Goal: Task Accomplishment & Management: Use online tool/utility

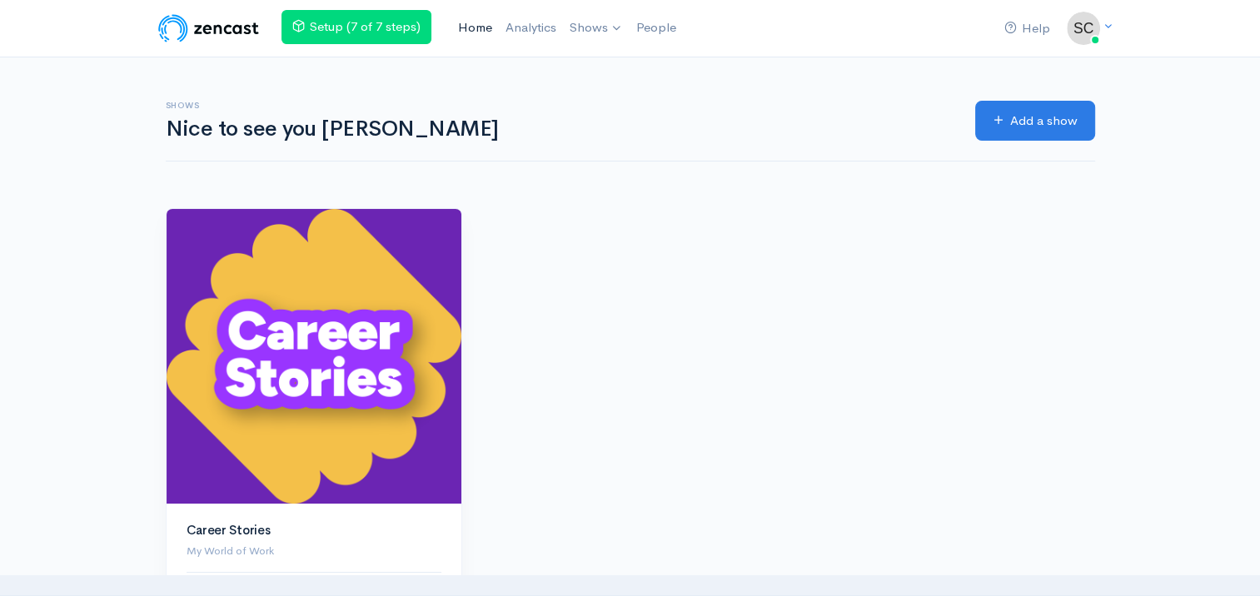
click at [484, 25] on link "Home" at bounding box center [475, 28] width 47 height 36
click at [1110, 32] on span at bounding box center [1108, 27] width 11 height 14
click at [1043, 100] on link "Team settings" at bounding box center [1025, 95] width 157 height 29
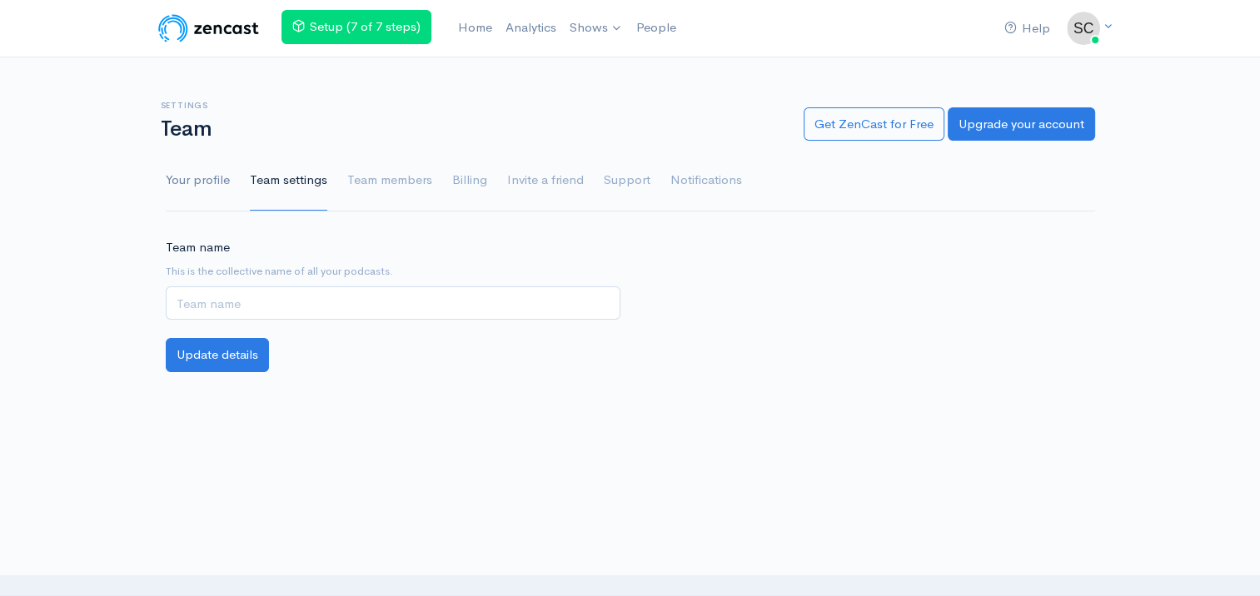
click at [216, 191] on link "Your profile" at bounding box center [198, 181] width 64 height 60
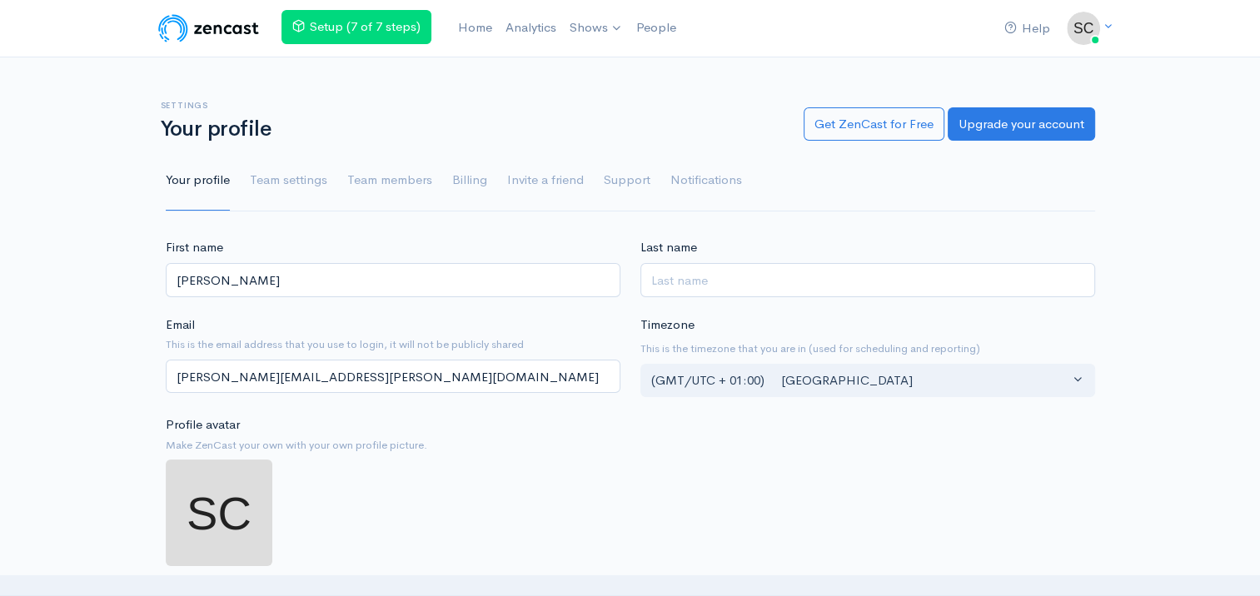
click at [1109, 43] on nav "Help Notifications View all Your profile Team settings Default team Current Log…" at bounding box center [630, 28] width 1260 height 57
click at [1109, 24] on icon at bounding box center [1108, 26] width 11 height 11
click at [1200, 230] on div "Help Notifications View all Your profile Team settings Default team Current Log…" at bounding box center [630, 543] width 1260 height 1086
click at [200, 43] on img at bounding box center [209, 28] width 106 height 33
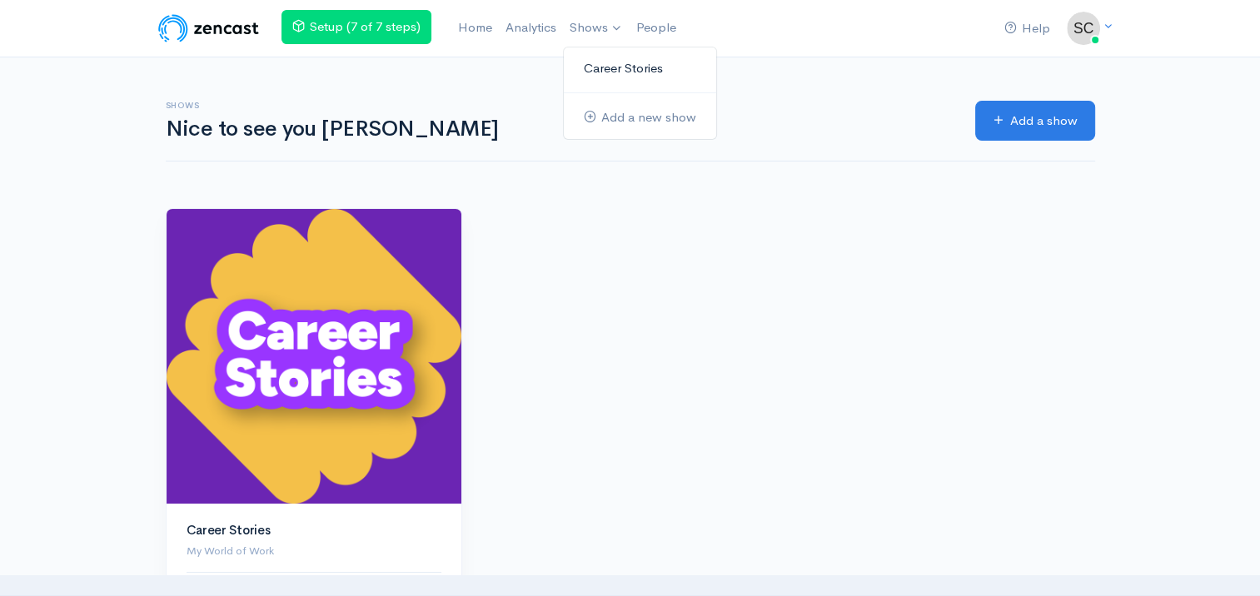
click at [602, 67] on link "Career Stories" at bounding box center [640, 68] width 152 height 29
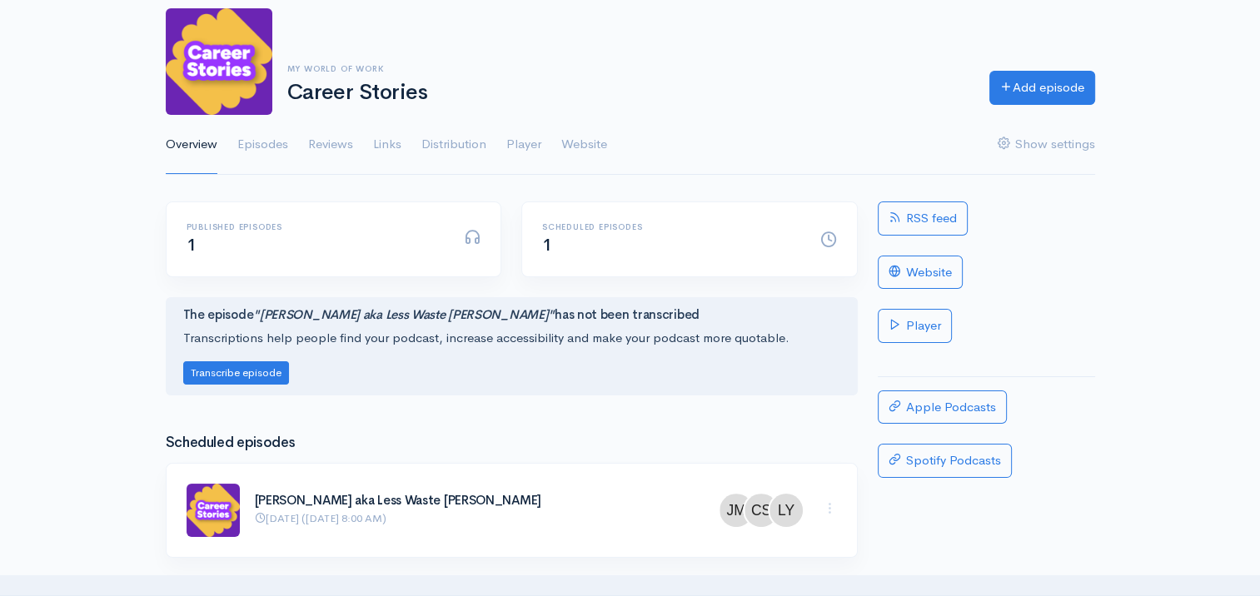
scroll to position [83, 0]
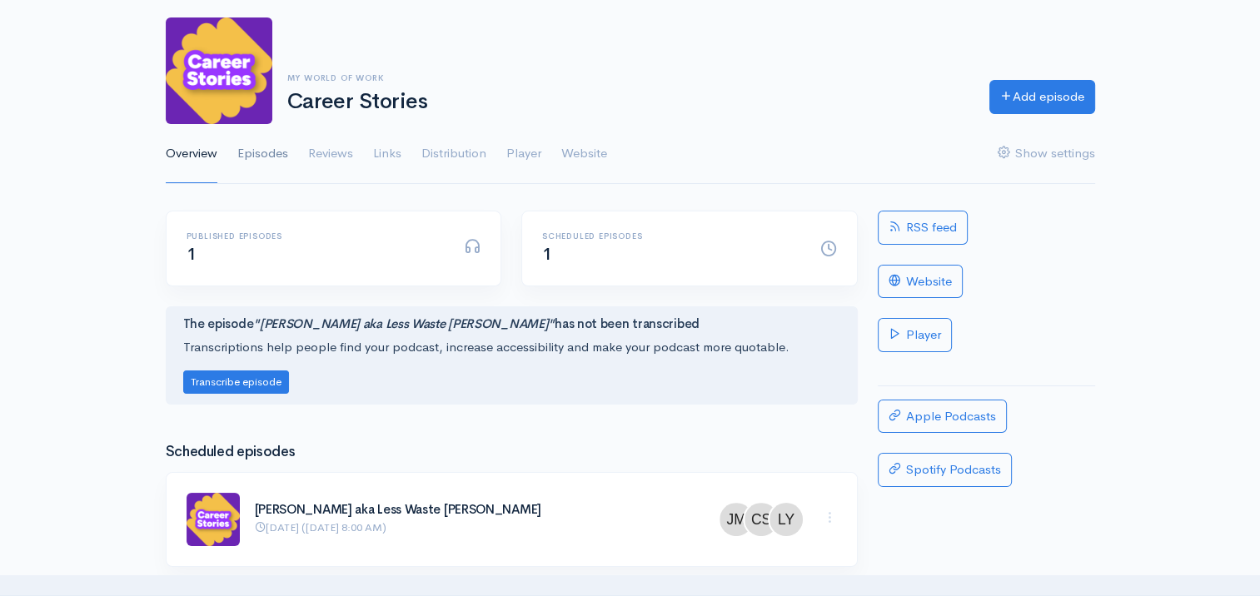
click at [269, 155] on link "Episodes" at bounding box center [262, 154] width 51 height 60
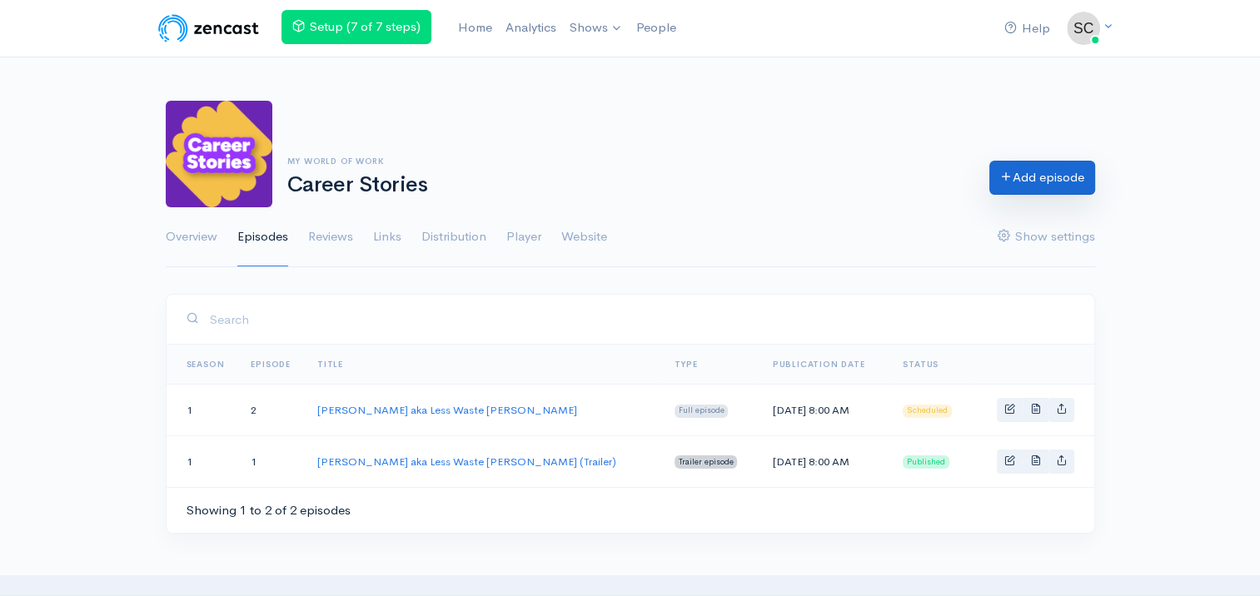
click at [1030, 175] on link "Add episode" at bounding box center [1043, 178] width 106 height 34
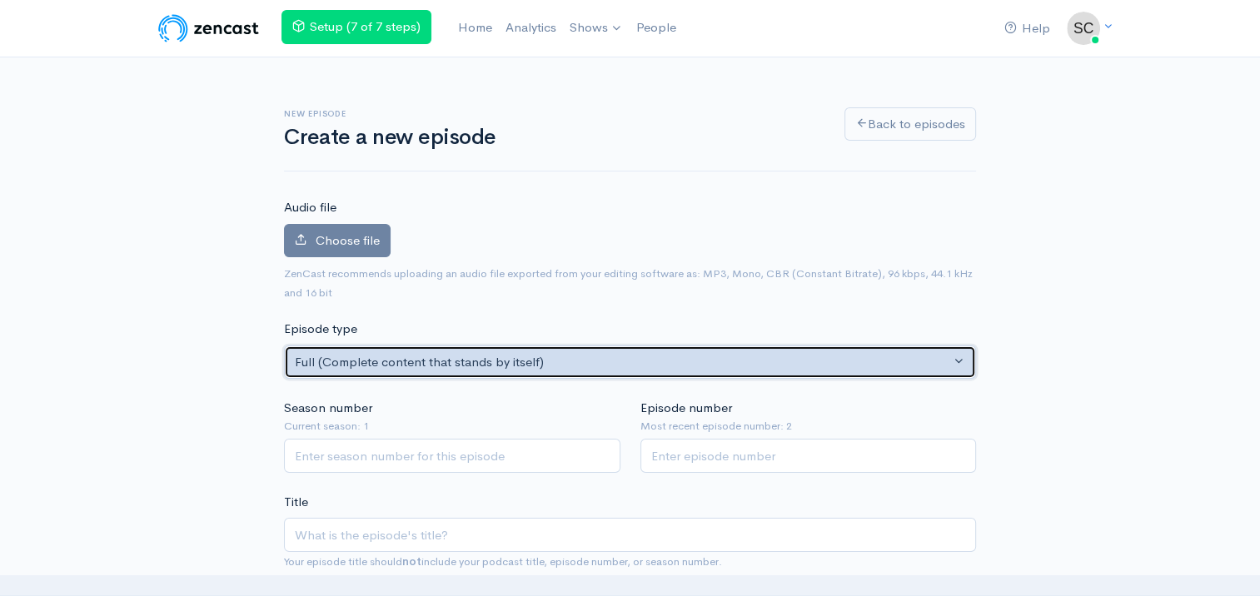
click at [496, 367] on div "Full (Complete content that stands by itself)" at bounding box center [623, 362] width 656 height 19
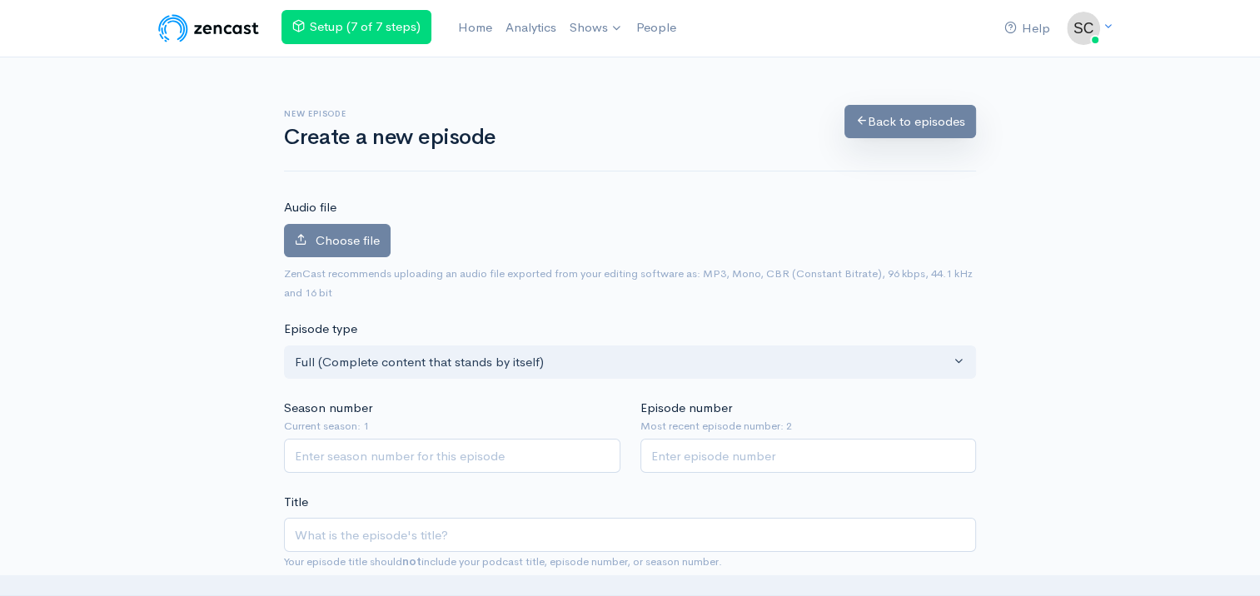
click at [890, 125] on link "Back to episodes" at bounding box center [911, 122] width 132 height 34
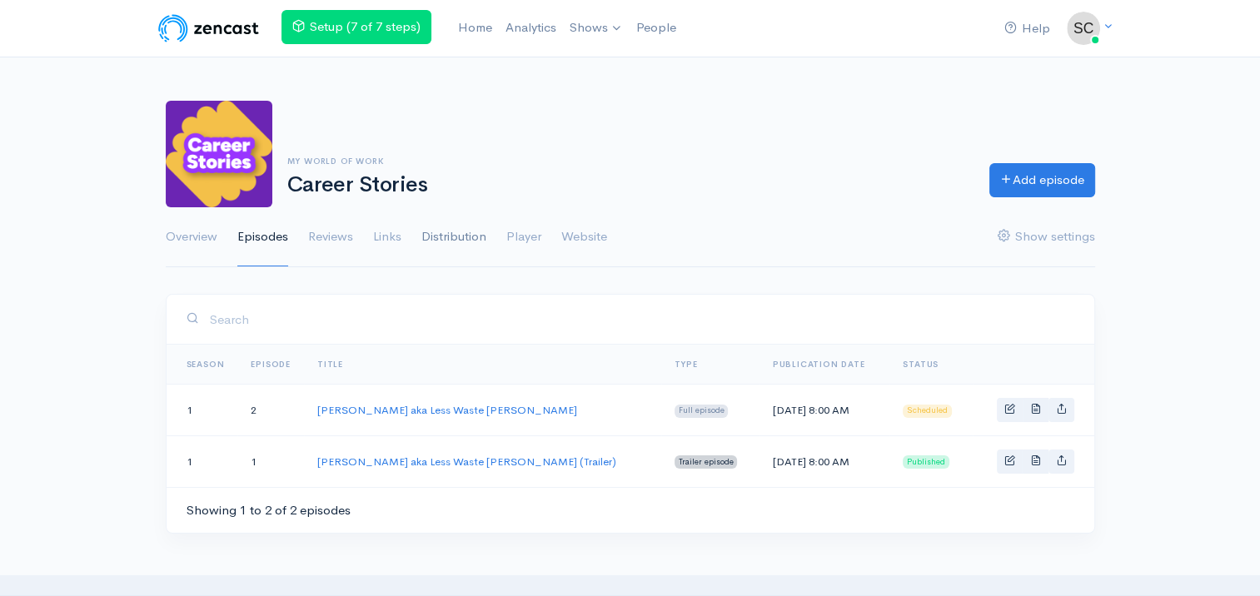
click at [432, 250] on link "Distribution" at bounding box center [454, 237] width 65 height 60
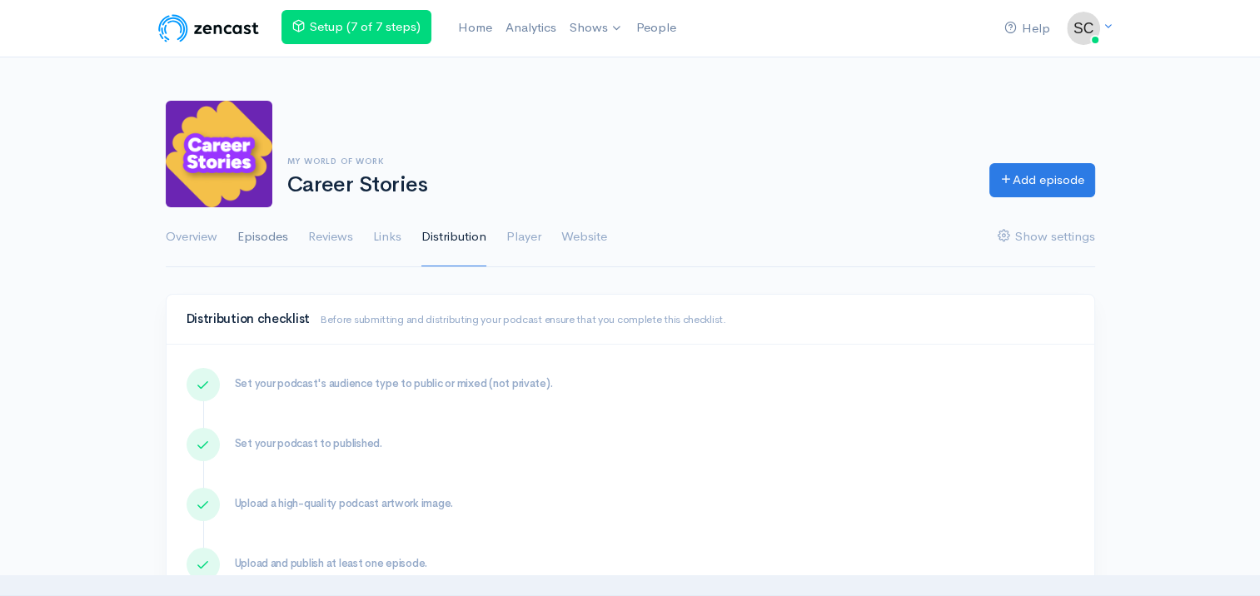
click at [270, 246] on link "Episodes" at bounding box center [262, 237] width 51 height 60
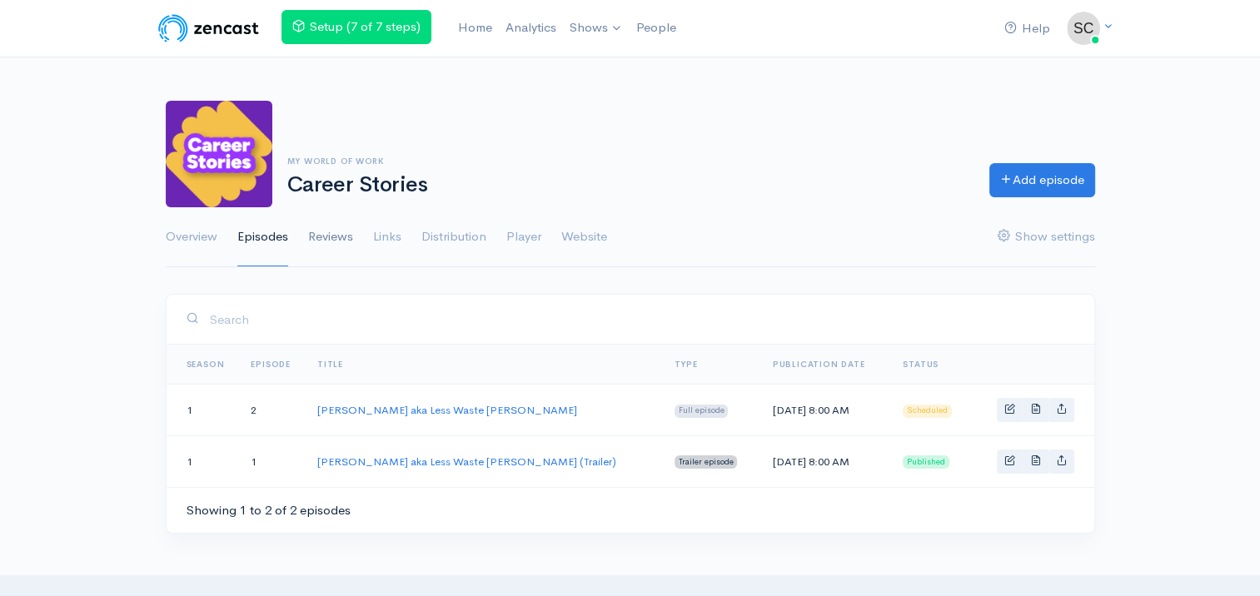
drag, startPoint x: 320, startPoint y: 359, endPoint x: 323, endPoint y: 242, distance: 117.5
click at [323, 242] on link "Reviews" at bounding box center [330, 237] width 45 height 60
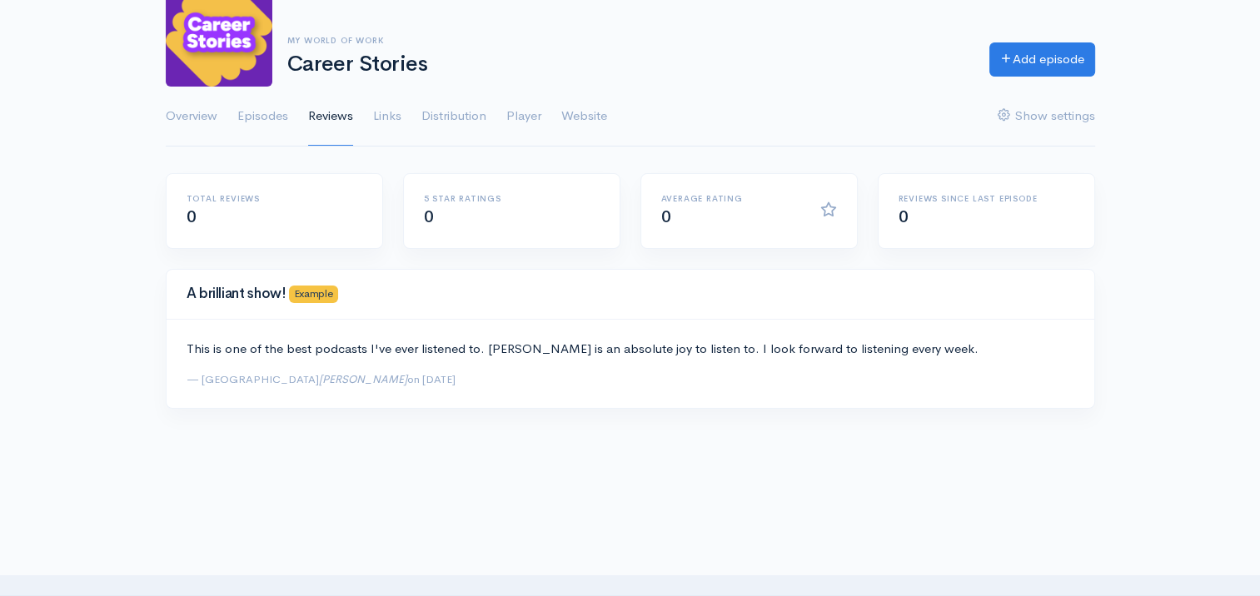
scroll to position [83, 0]
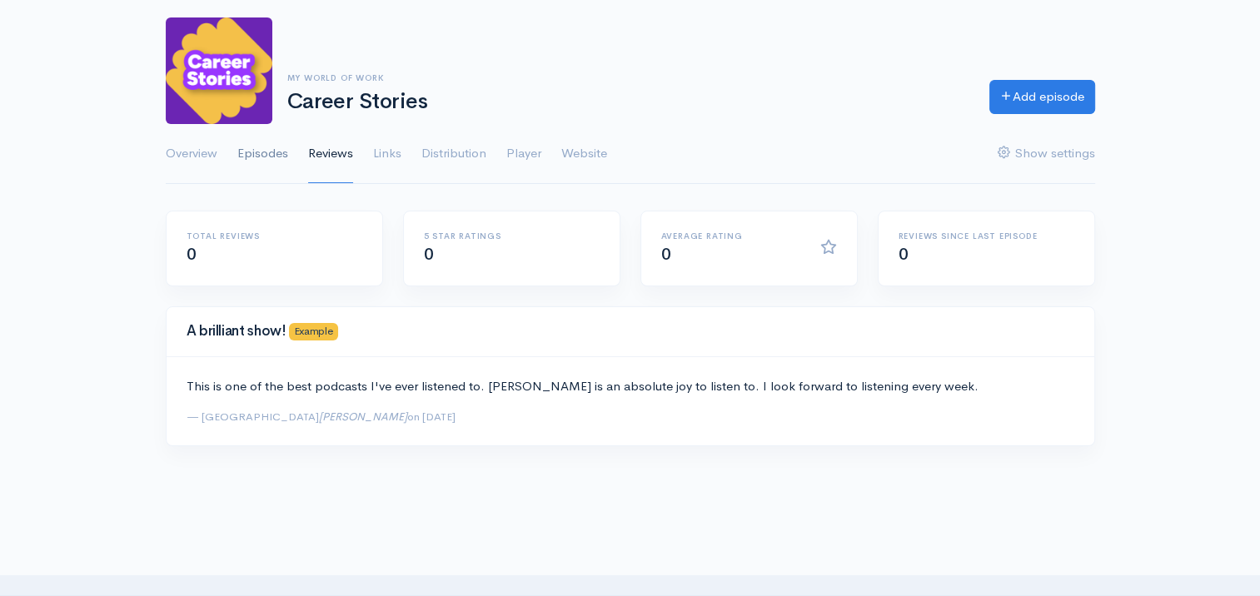
click at [277, 166] on link "Episodes" at bounding box center [262, 154] width 51 height 60
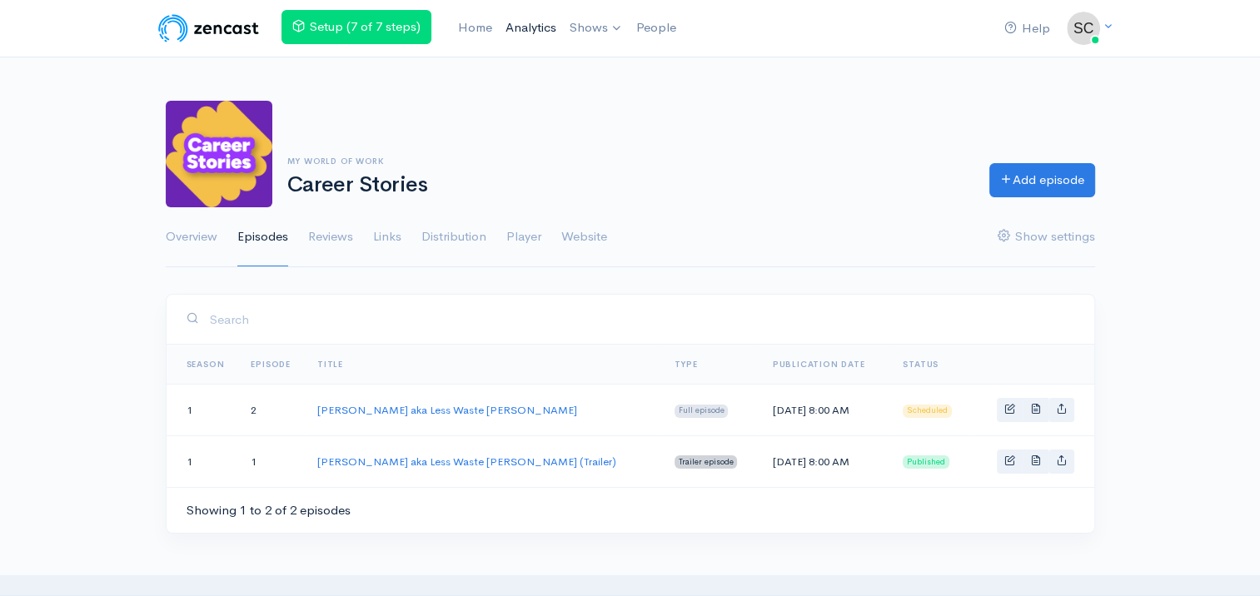
click at [530, 27] on link "Analytics" at bounding box center [531, 28] width 64 height 36
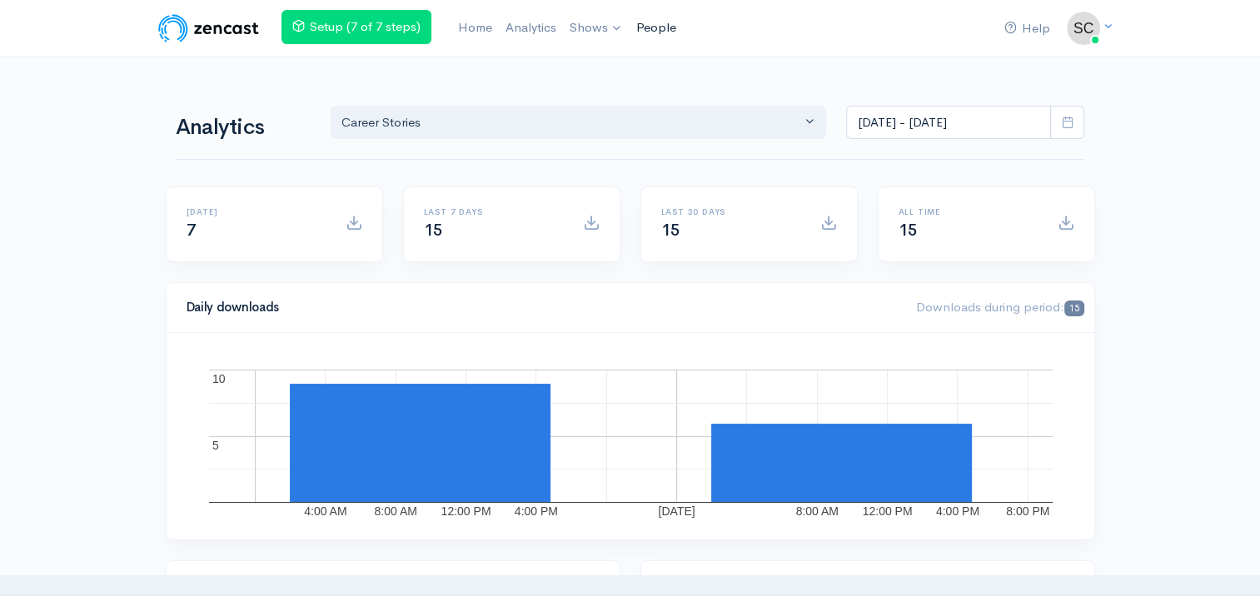
click at [676, 27] on link "People" at bounding box center [656, 28] width 53 height 36
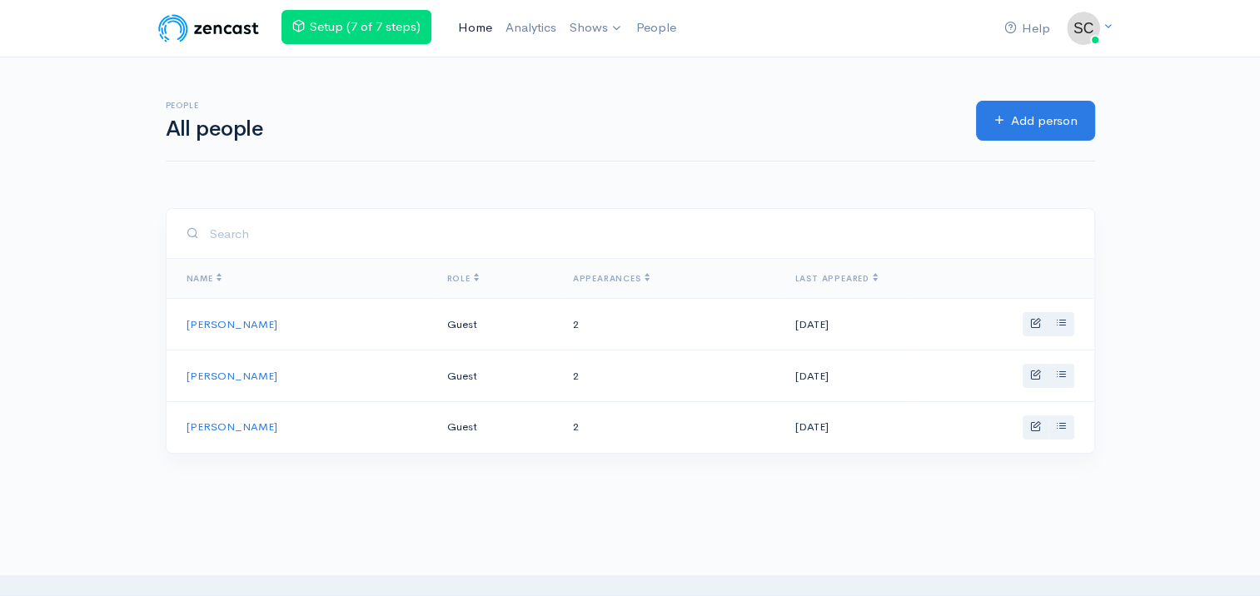
click at [492, 37] on link "Home" at bounding box center [475, 28] width 47 height 36
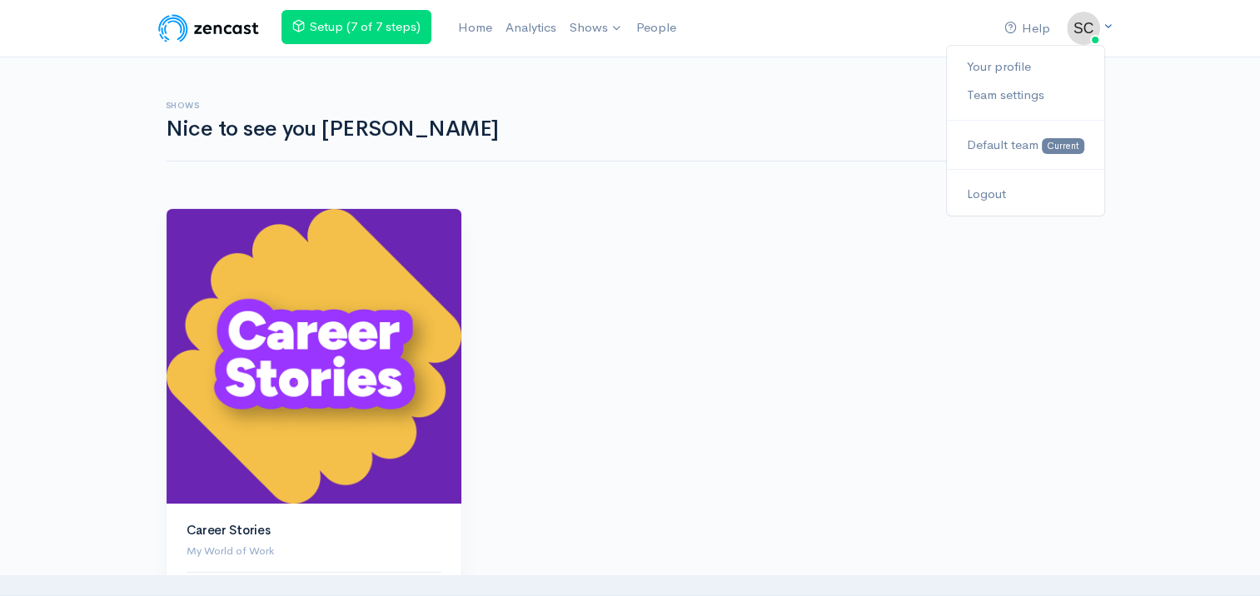
click at [1100, 20] on link at bounding box center [1083, 28] width 33 height 33
click at [1032, 87] on link "Team settings" at bounding box center [1025, 95] width 157 height 29
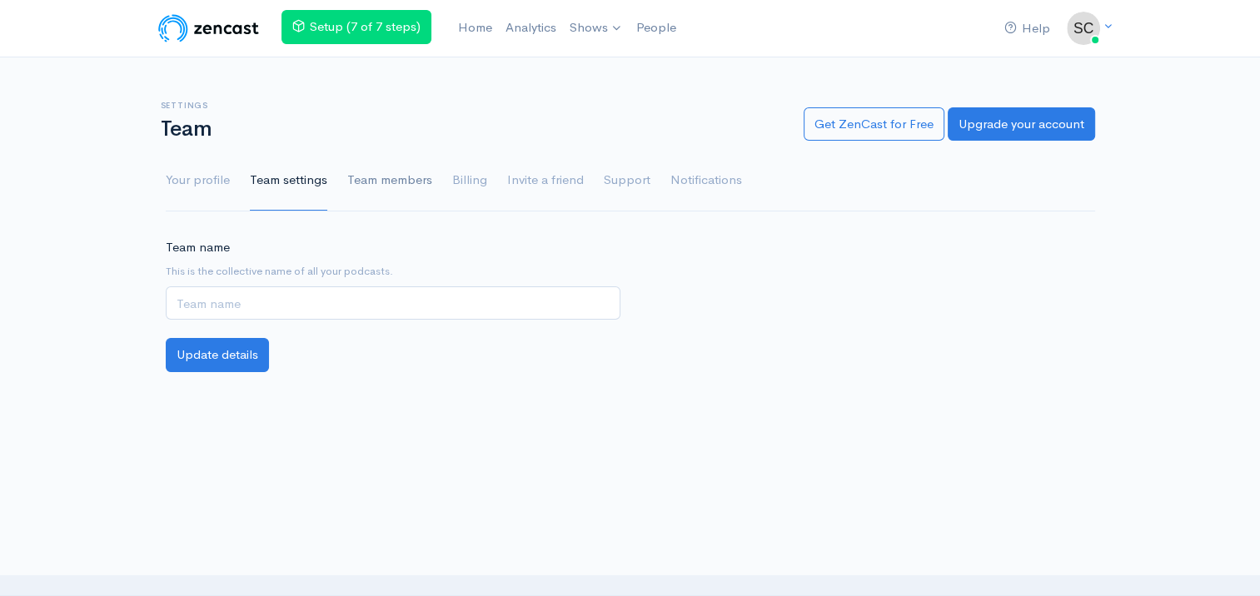
click at [374, 179] on link "Team members" at bounding box center [389, 181] width 85 height 60
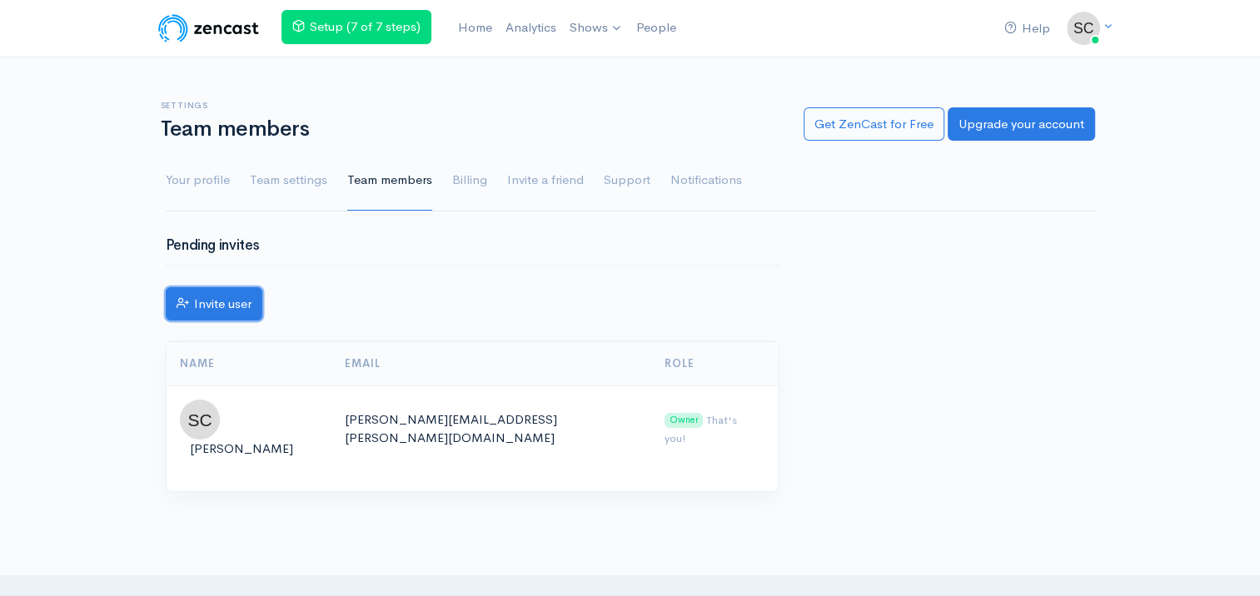
click at [232, 297] on link "Invite user" at bounding box center [214, 304] width 97 height 34
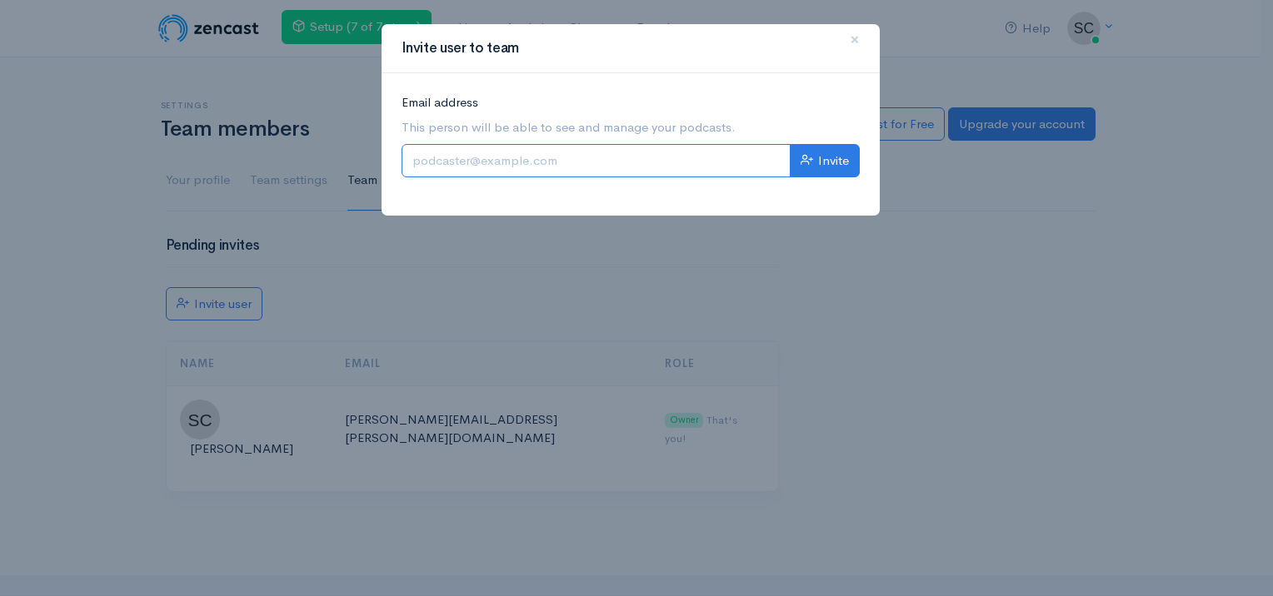
click at [566, 159] on input "Email address" at bounding box center [596, 161] width 389 height 34
type input "linda.innes@sds.co.uk"
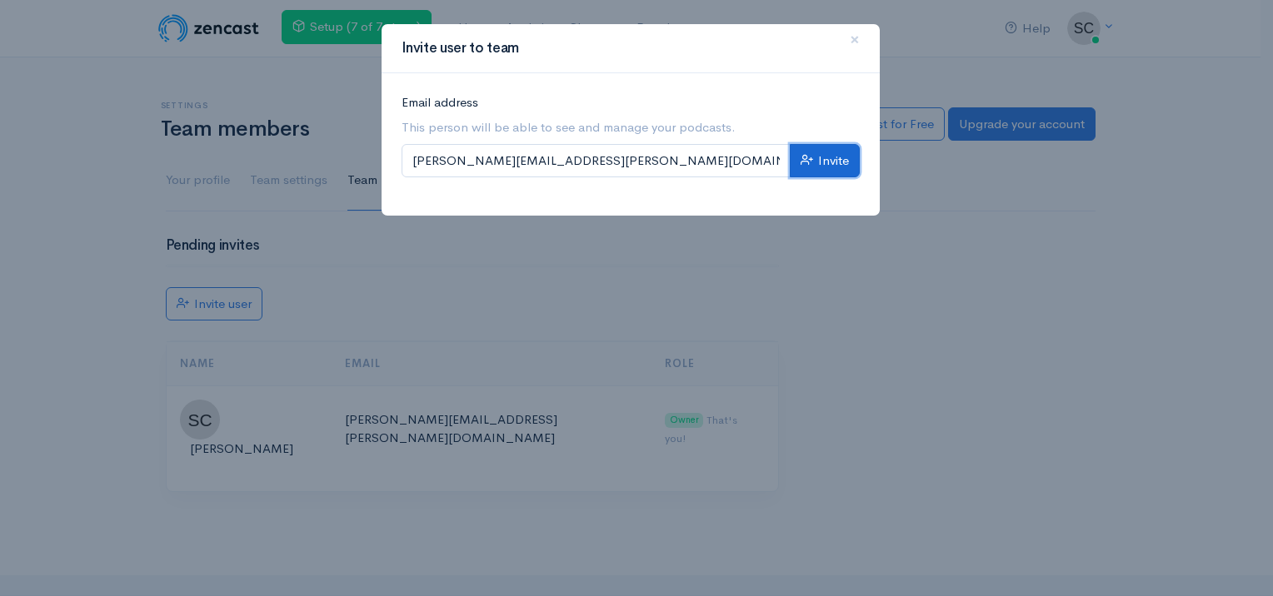
click at [793, 165] on button "Invite" at bounding box center [825, 161] width 70 height 34
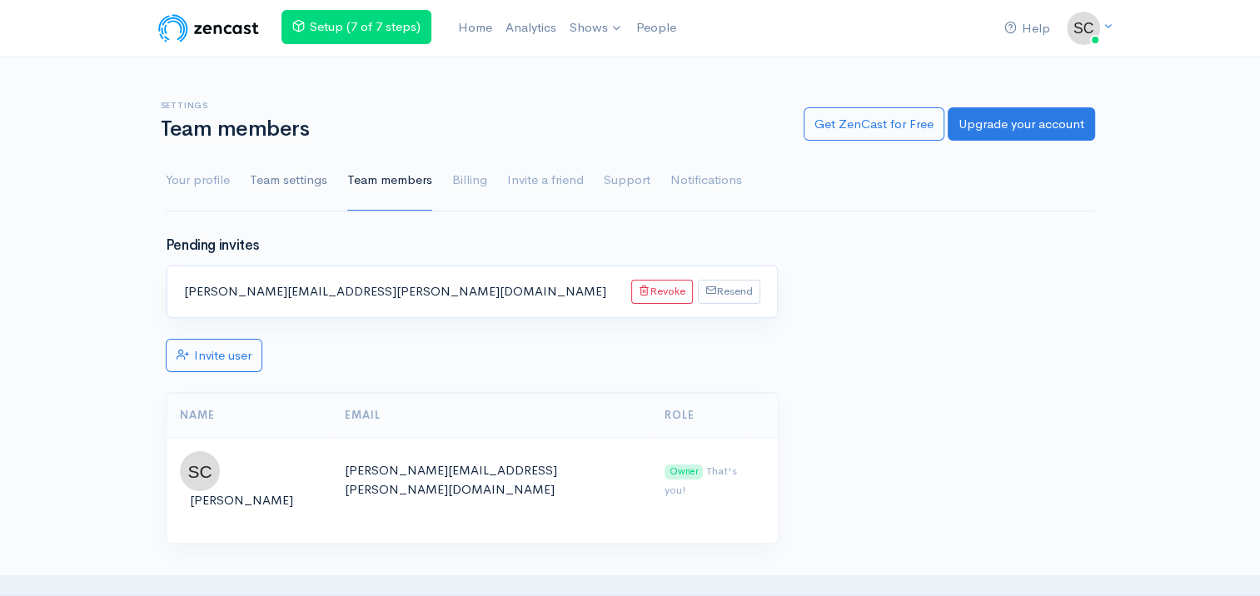
click at [267, 186] on link "Team settings" at bounding box center [288, 181] width 77 height 60
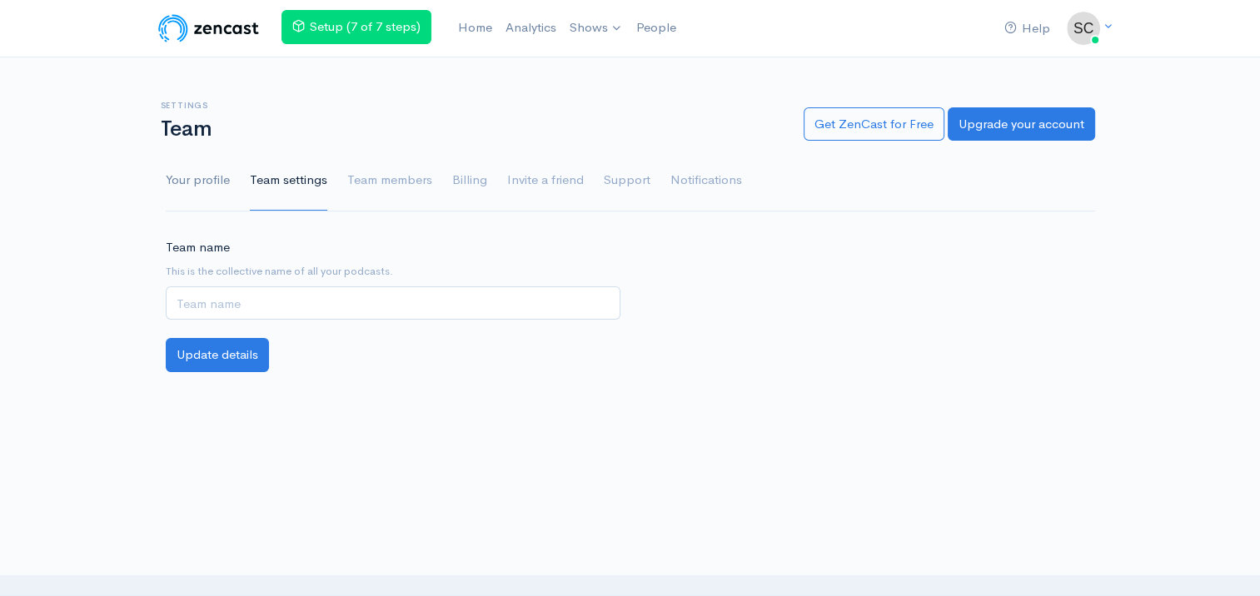
click at [192, 177] on link "Your profile" at bounding box center [198, 181] width 64 height 60
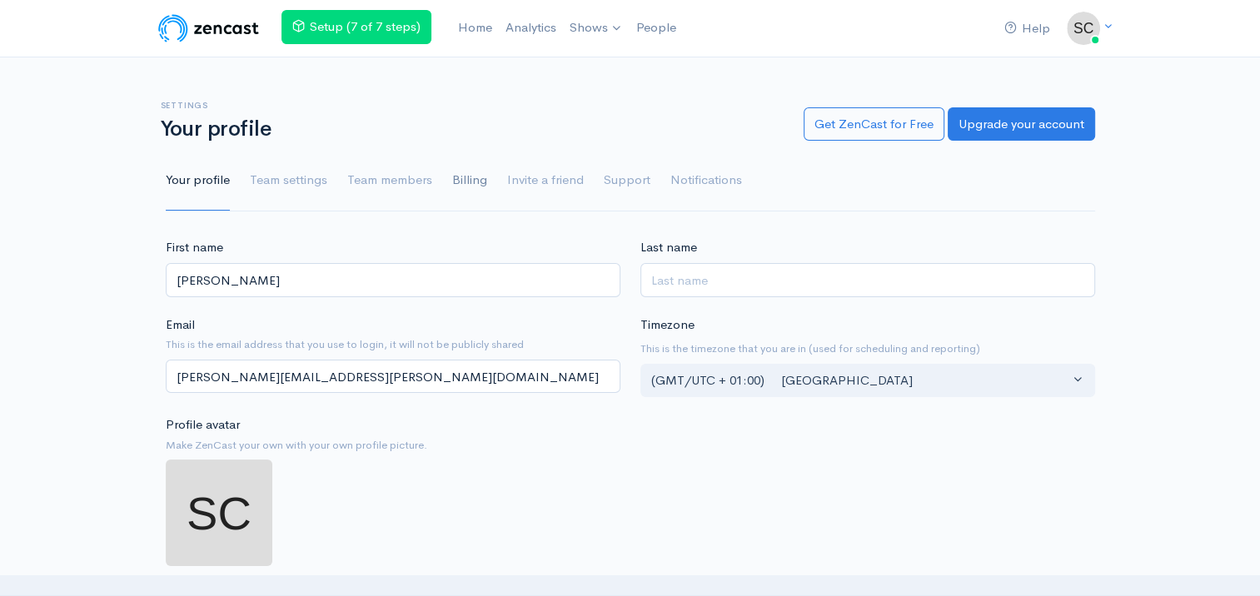
click at [477, 177] on link "Billing" at bounding box center [469, 181] width 35 height 60
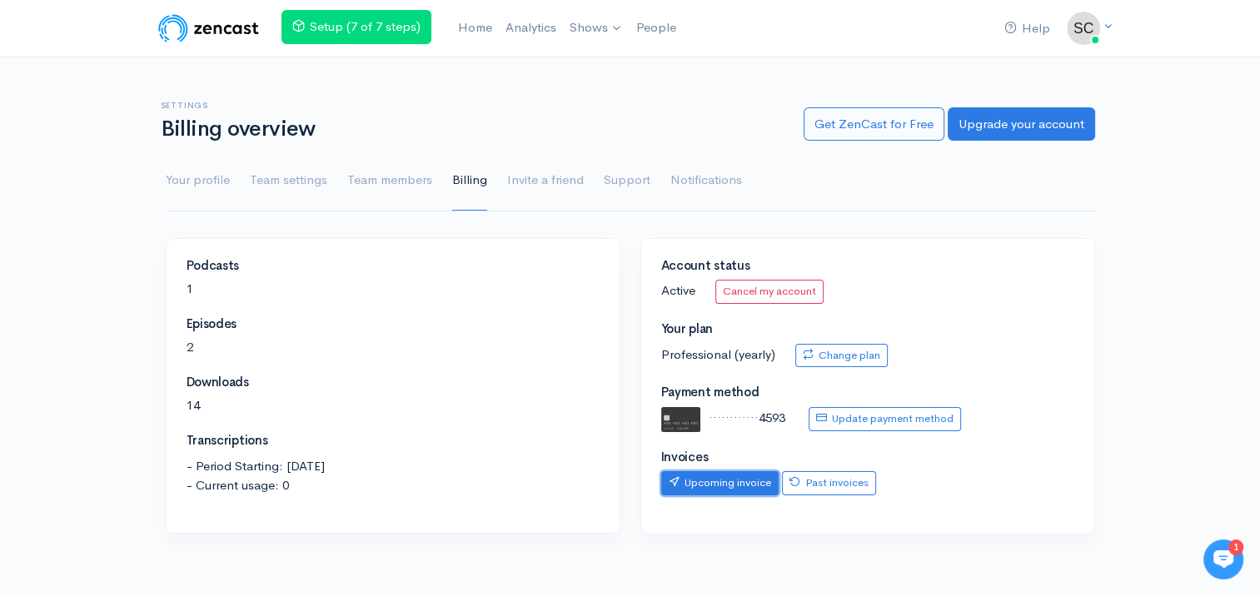
click at [696, 486] on link "Upcoming invoice" at bounding box center [719, 483] width 117 height 24
click at [482, 37] on link "Home" at bounding box center [475, 28] width 47 height 36
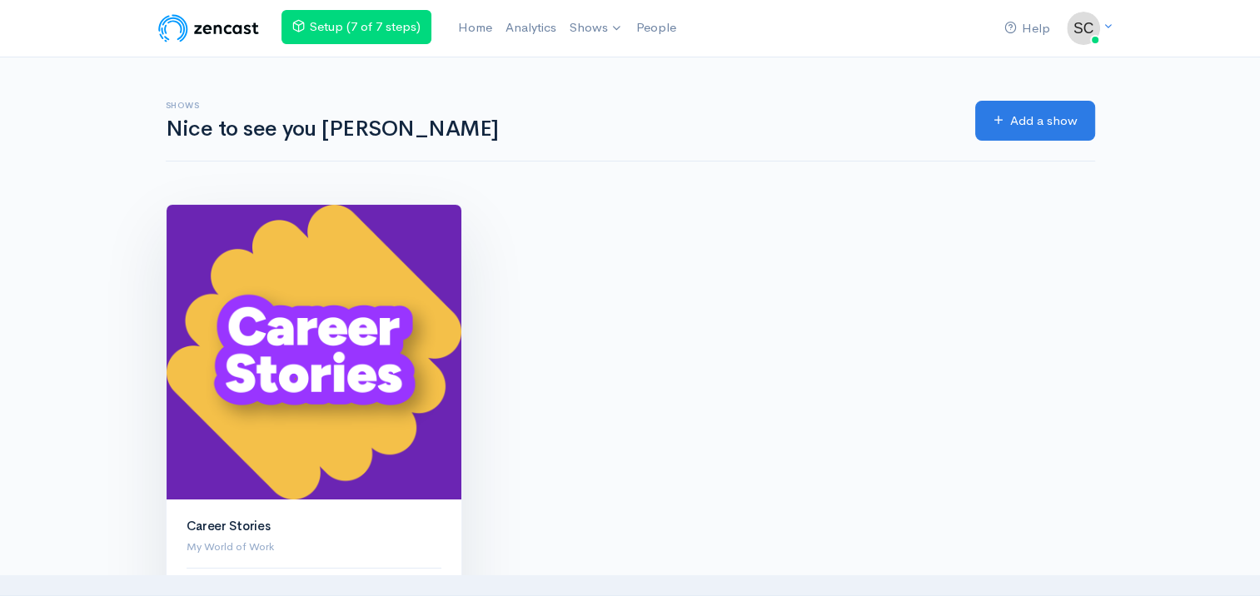
click at [267, 349] on img at bounding box center [314, 352] width 295 height 295
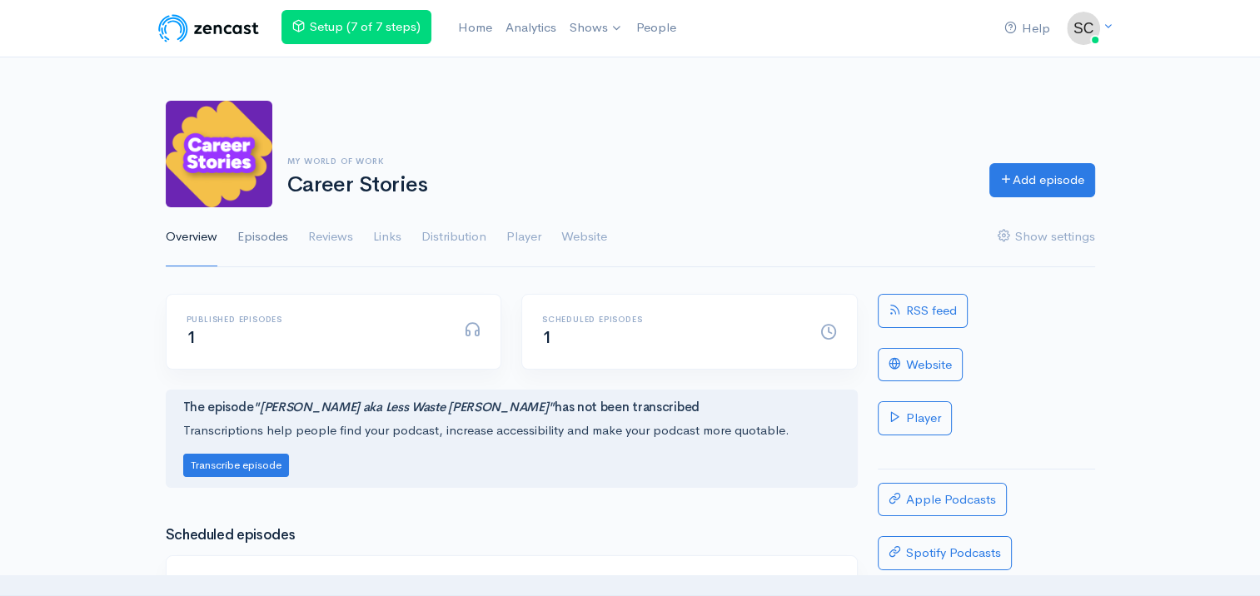
click at [276, 240] on link "Episodes" at bounding box center [262, 237] width 51 height 60
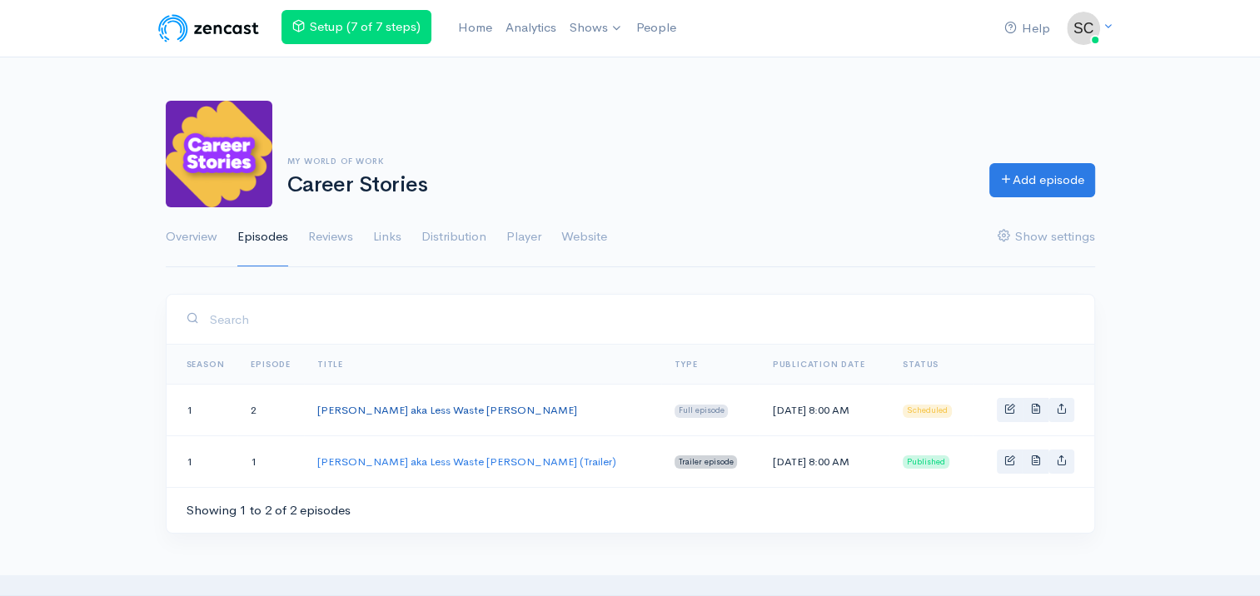
click at [393, 411] on link "Laura Young aka Less Waste Laura" at bounding box center [447, 410] width 260 height 14
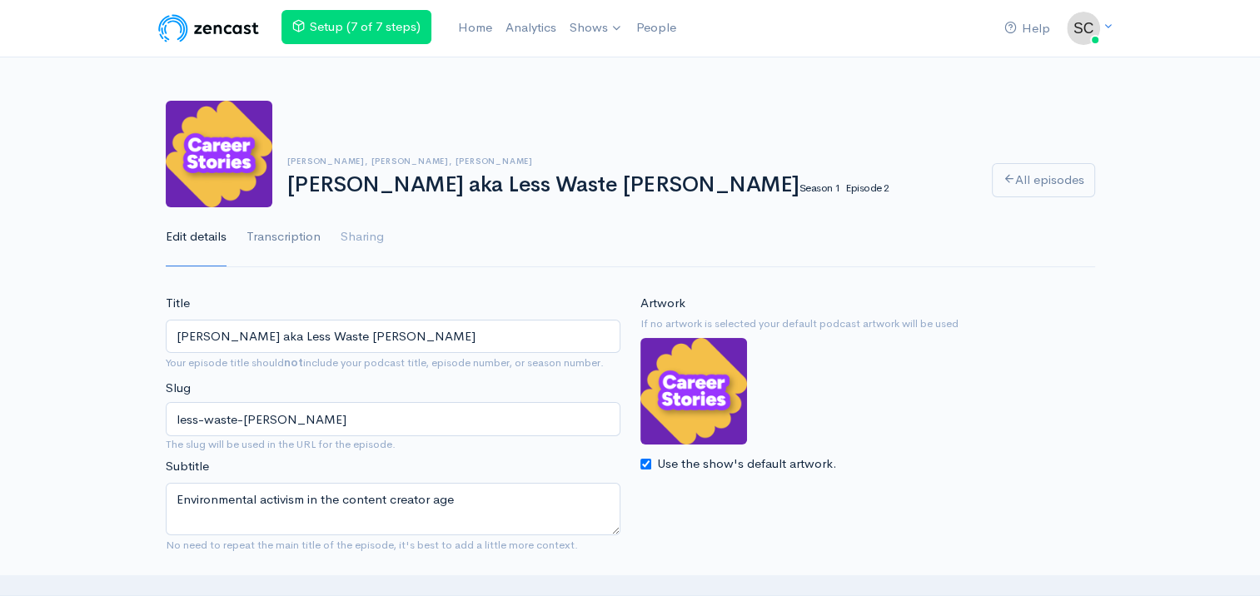
click at [293, 227] on link "Transcription" at bounding box center [284, 237] width 74 height 60
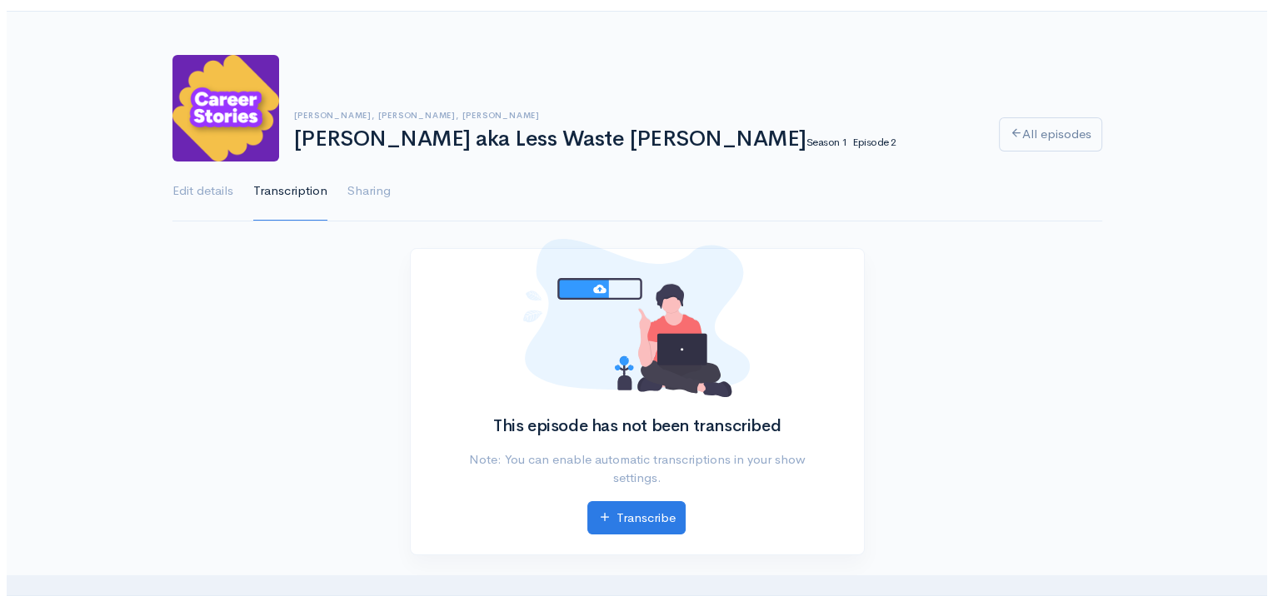
scroll to position [83, 0]
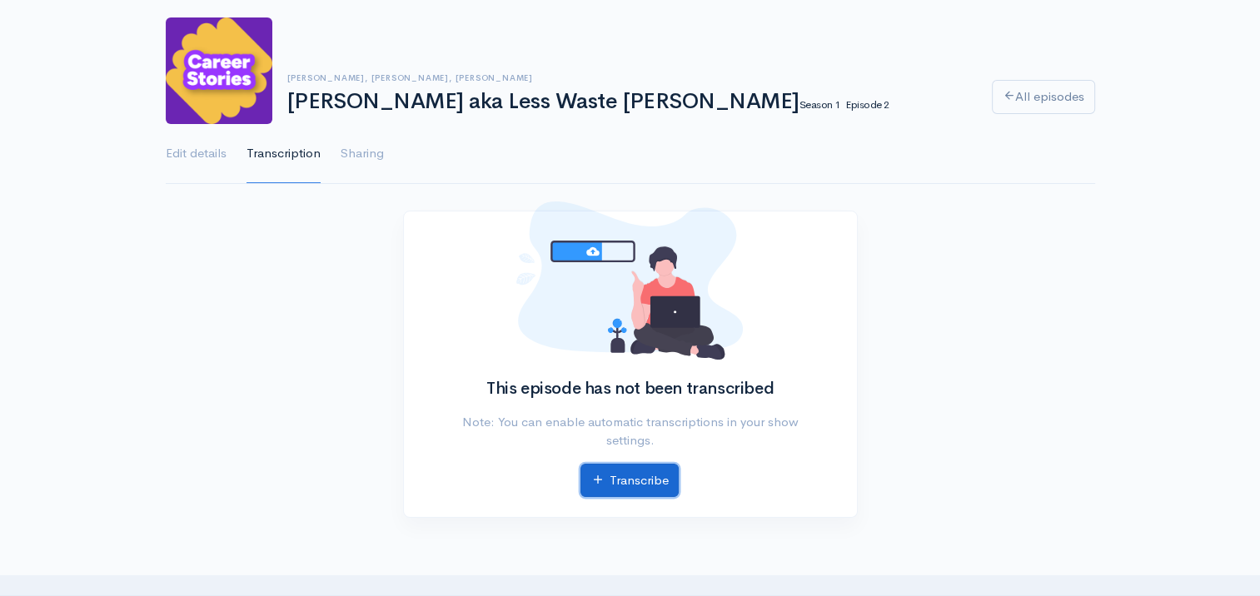
click at [620, 492] on link "Transcribe" at bounding box center [630, 481] width 98 height 34
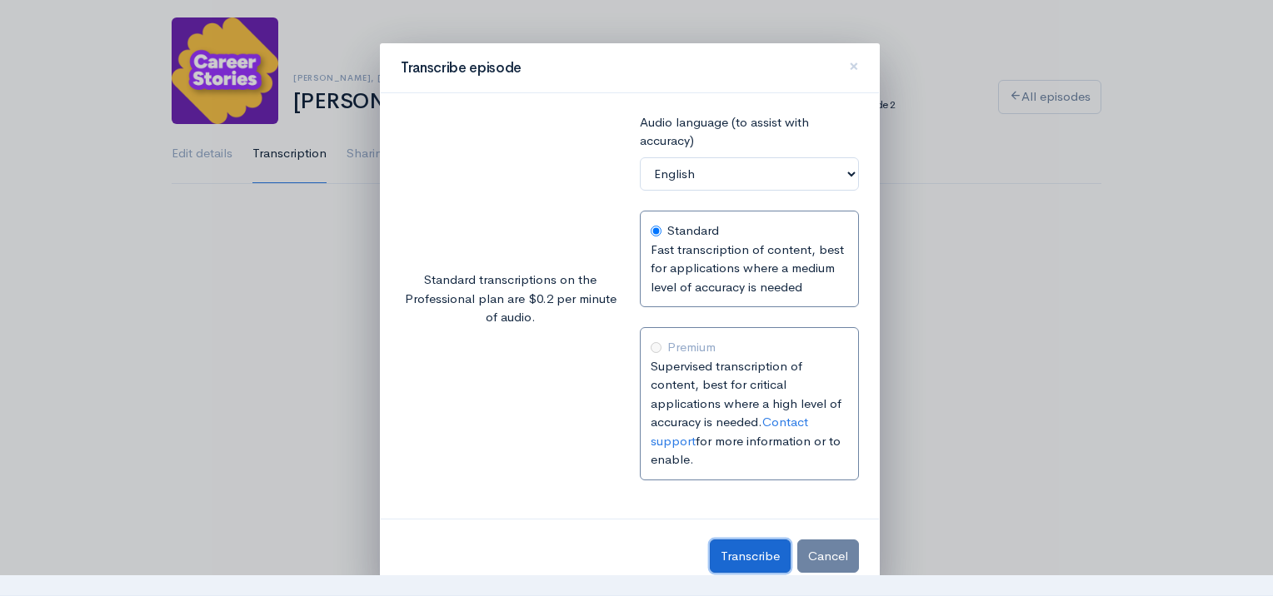
click at [730, 548] on span "Transcribe" at bounding box center [750, 556] width 59 height 16
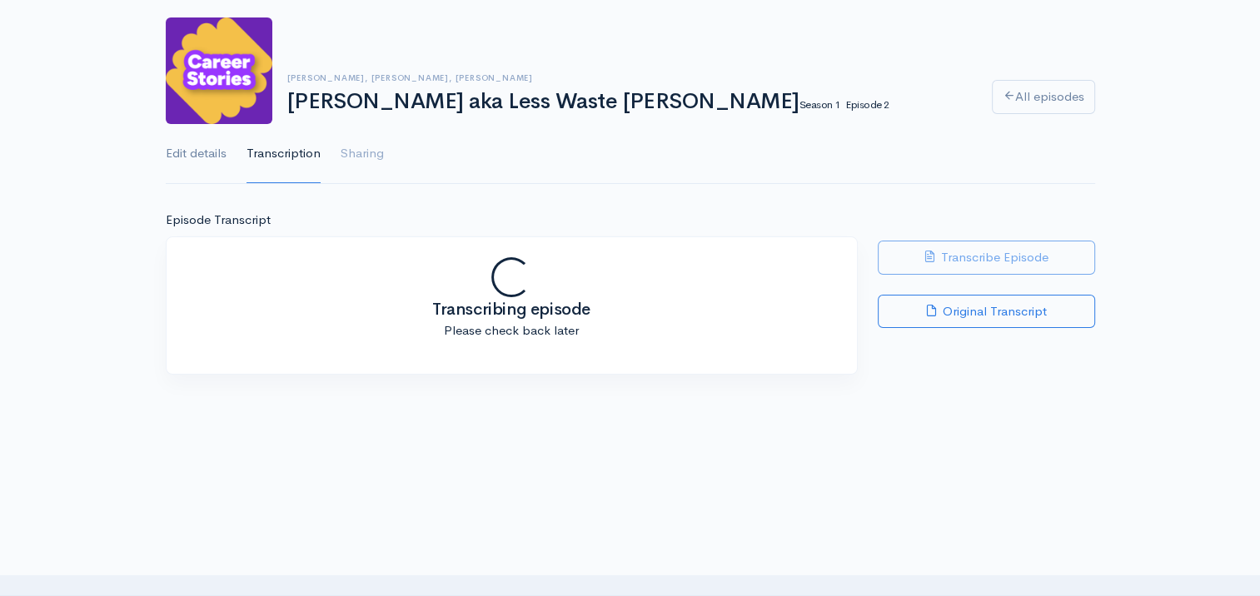
click at [214, 153] on link "Edit details" at bounding box center [196, 154] width 61 height 60
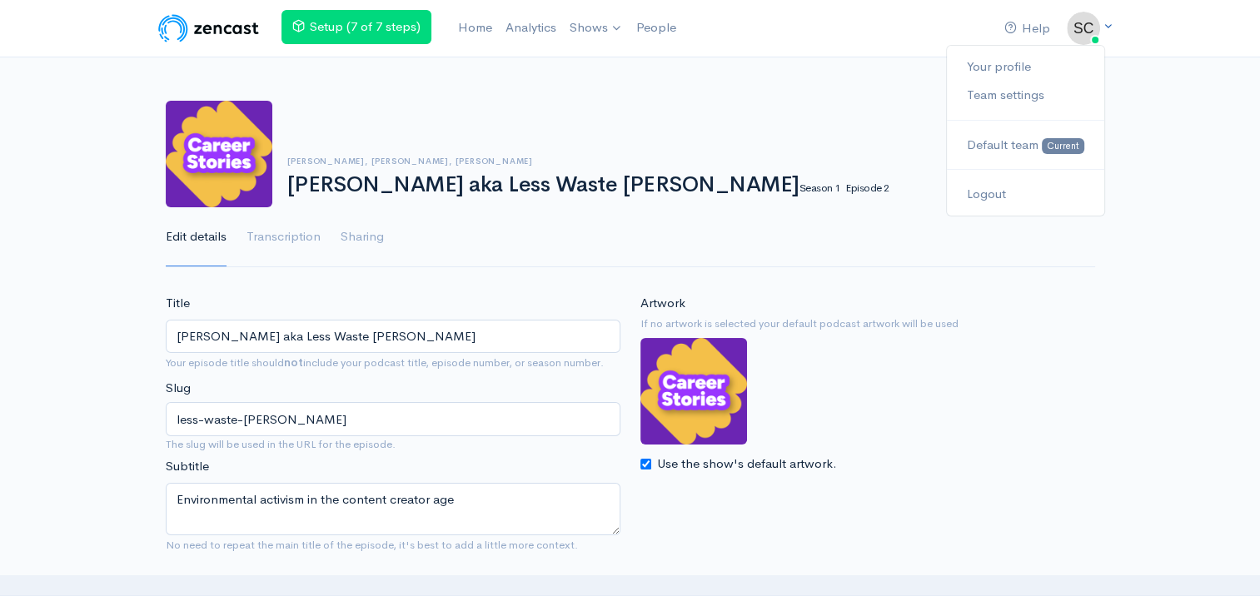
click at [1109, 30] on icon at bounding box center [1108, 26] width 11 height 11
click at [763, 244] on ul "Edit details Transcription Sharing" at bounding box center [631, 237] width 930 height 60
drag, startPoint x: 122, startPoint y: 260, endPoint x: 131, endPoint y: 21, distance: 239.2
click at [217, 163] on img at bounding box center [219, 154] width 107 height 107
click at [466, 27] on link "Home" at bounding box center [475, 28] width 47 height 36
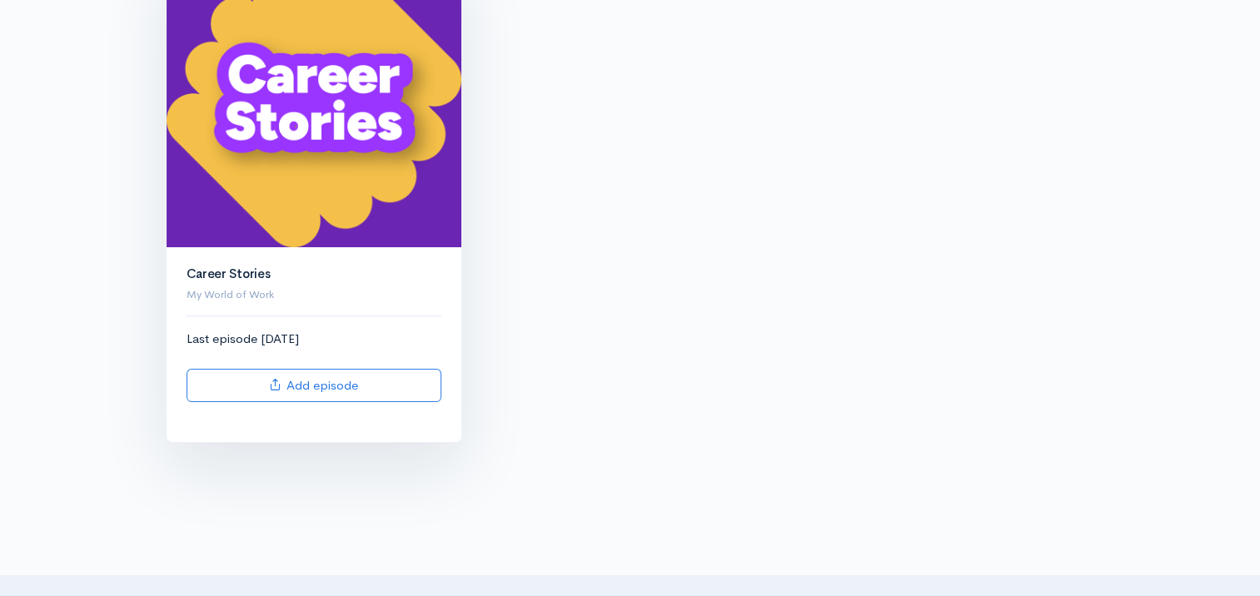
scroll to position [172, 0]
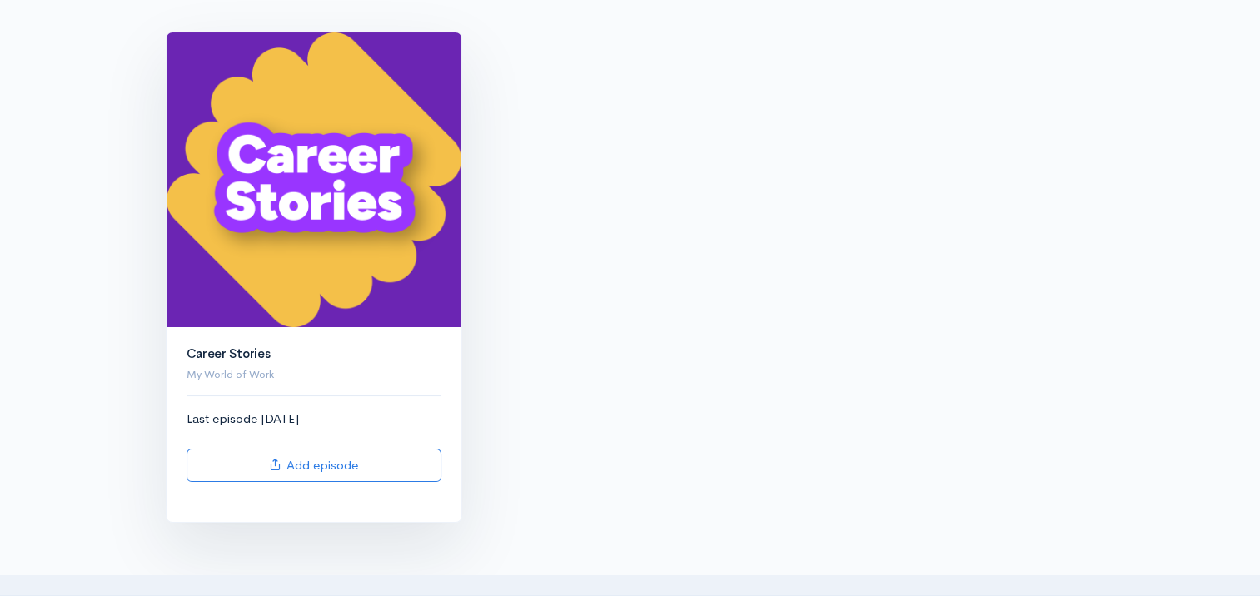
click at [332, 242] on img at bounding box center [314, 179] width 295 height 295
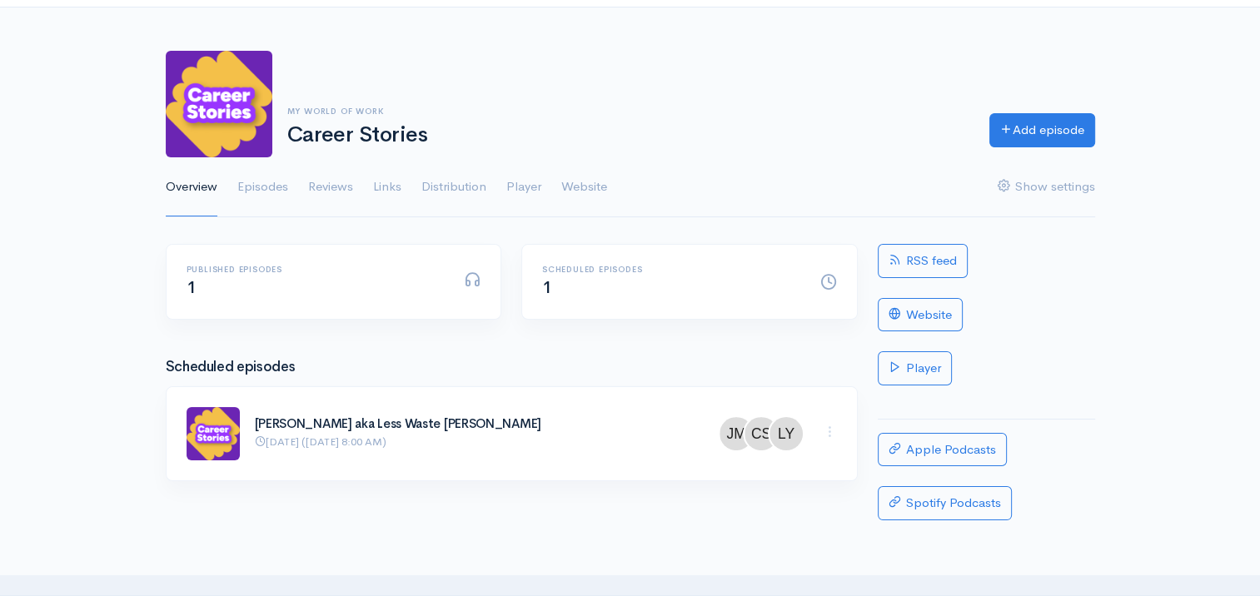
scroll to position [207, 0]
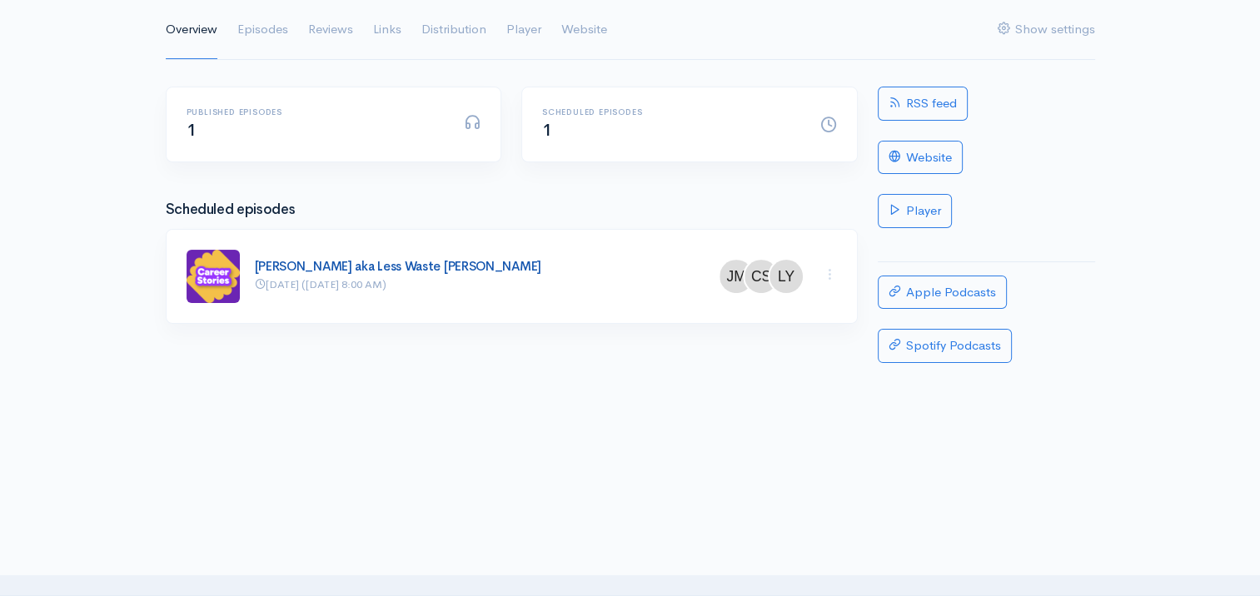
click at [353, 263] on link "Laura Young aka Less Waste Laura" at bounding box center [398, 266] width 287 height 16
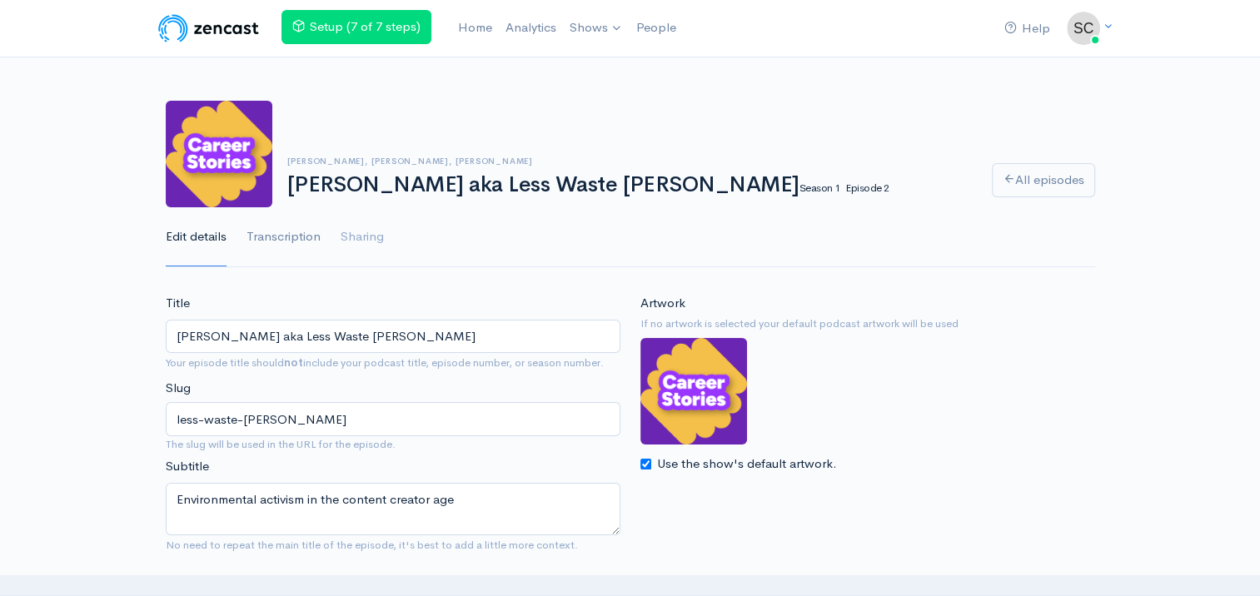
click at [310, 238] on link "Transcription" at bounding box center [284, 237] width 74 height 60
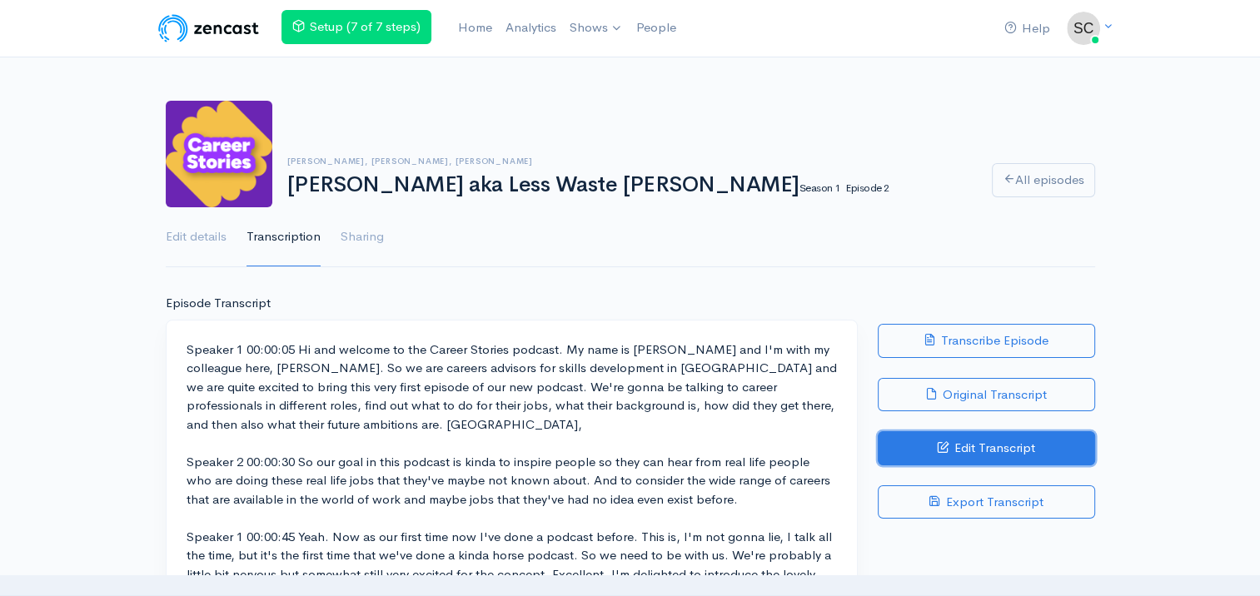
click at [1043, 447] on link "Edit Transcript" at bounding box center [986, 449] width 217 height 34
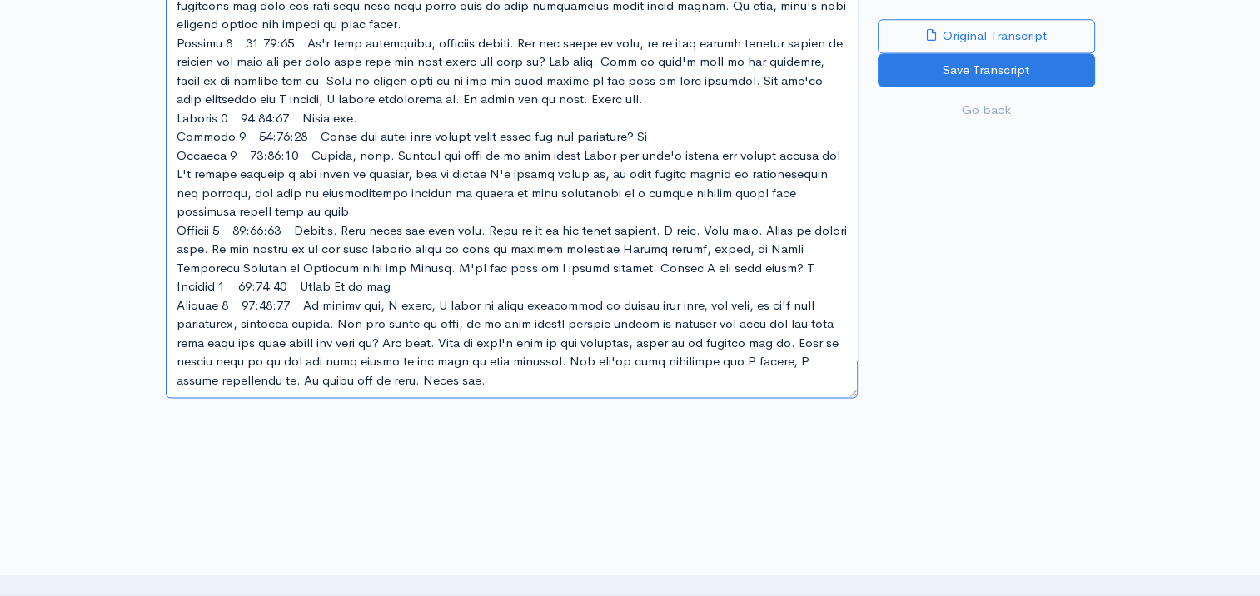
scroll to position [2371, 0]
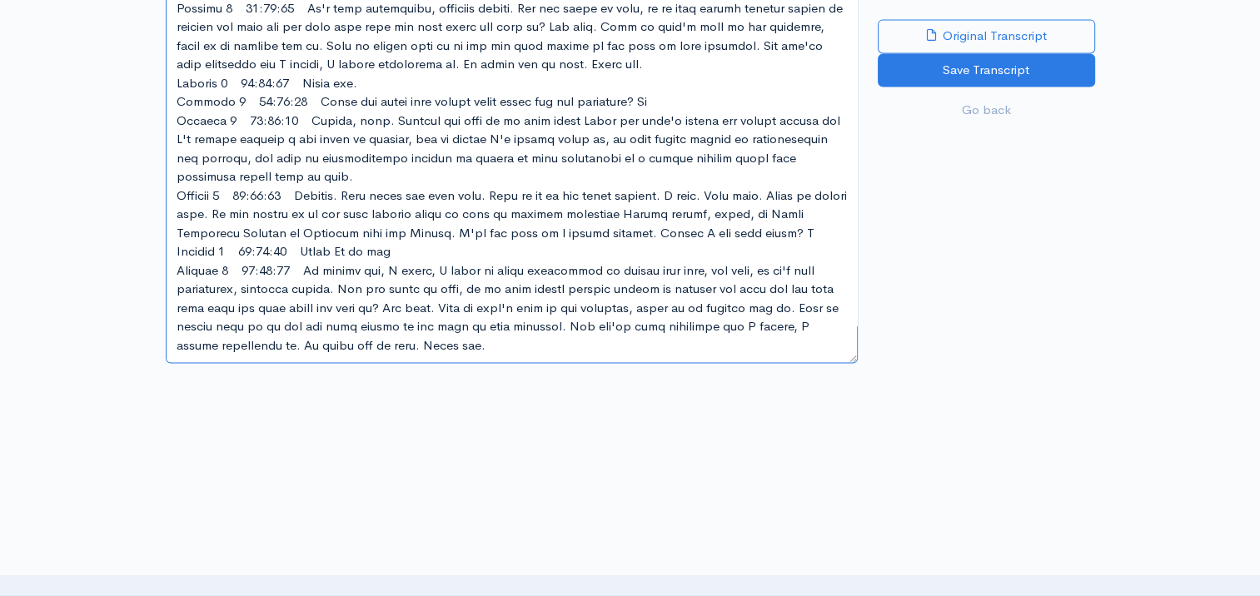
drag, startPoint x: 177, startPoint y: 333, endPoint x: 489, endPoint y: 330, distance: 312.4
paste textarea "[JOE: 00:05.2] Hi and welcome to the Careers Stories podcast. My name is Joe an…"
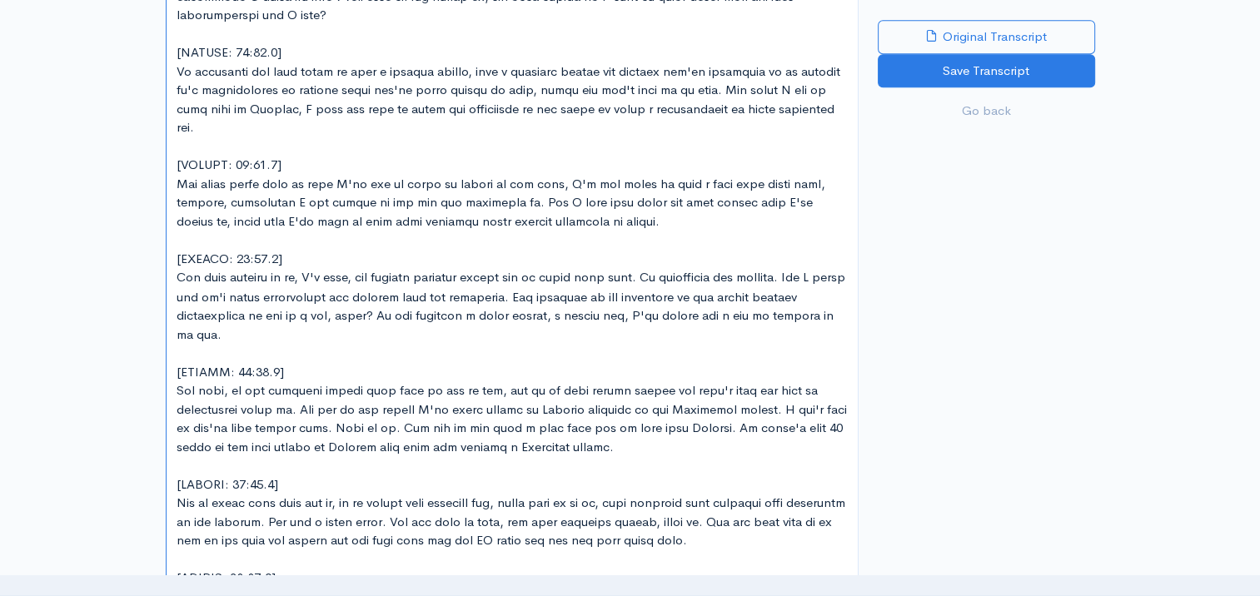
scroll to position [955, 0]
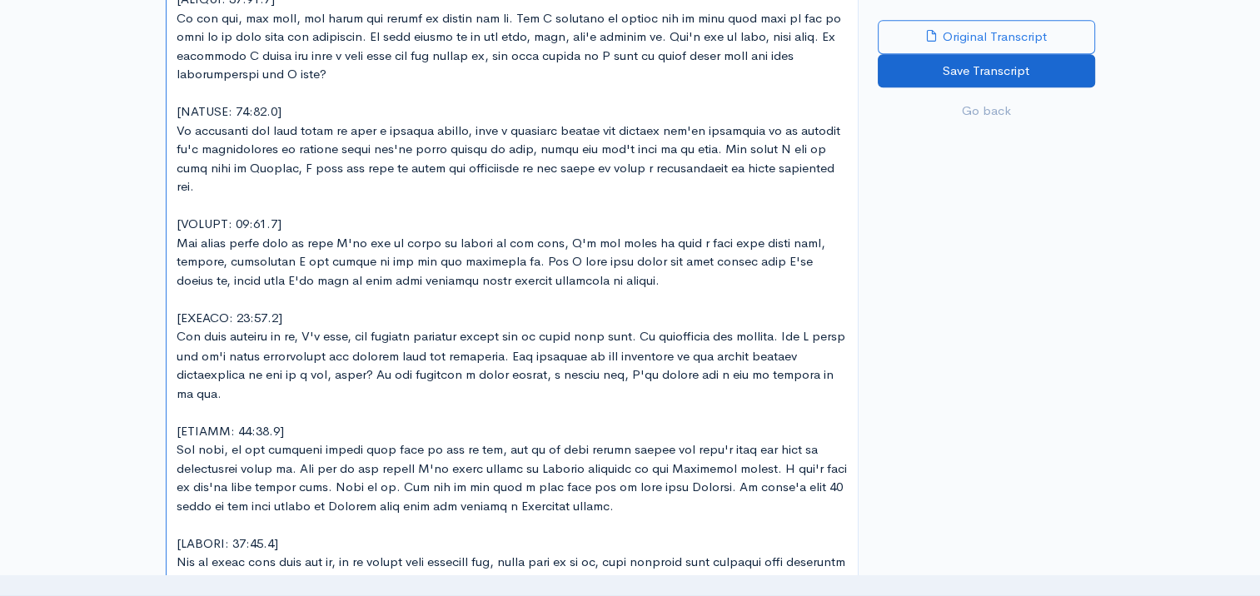
type textarea "[JOE: 00:05.2] Hi and welcome to the Careers Stories podcast. My name is Joe an…"
click at [956, 77] on input "Save Transcript" at bounding box center [986, 71] width 217 height 34
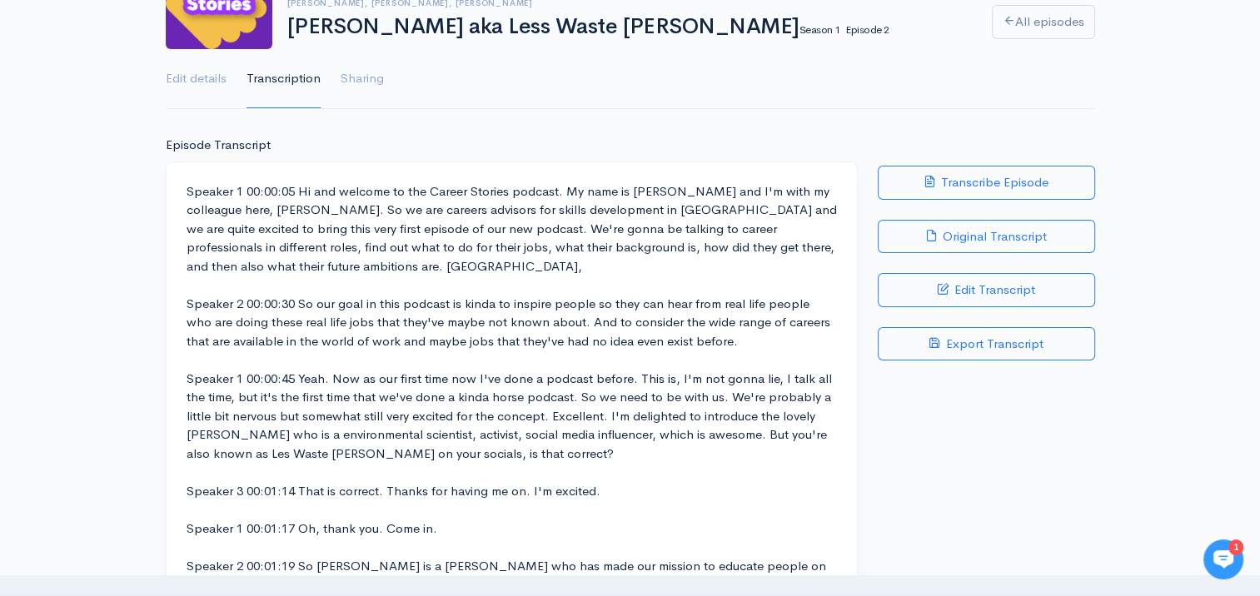
scroll to position [167, 0]
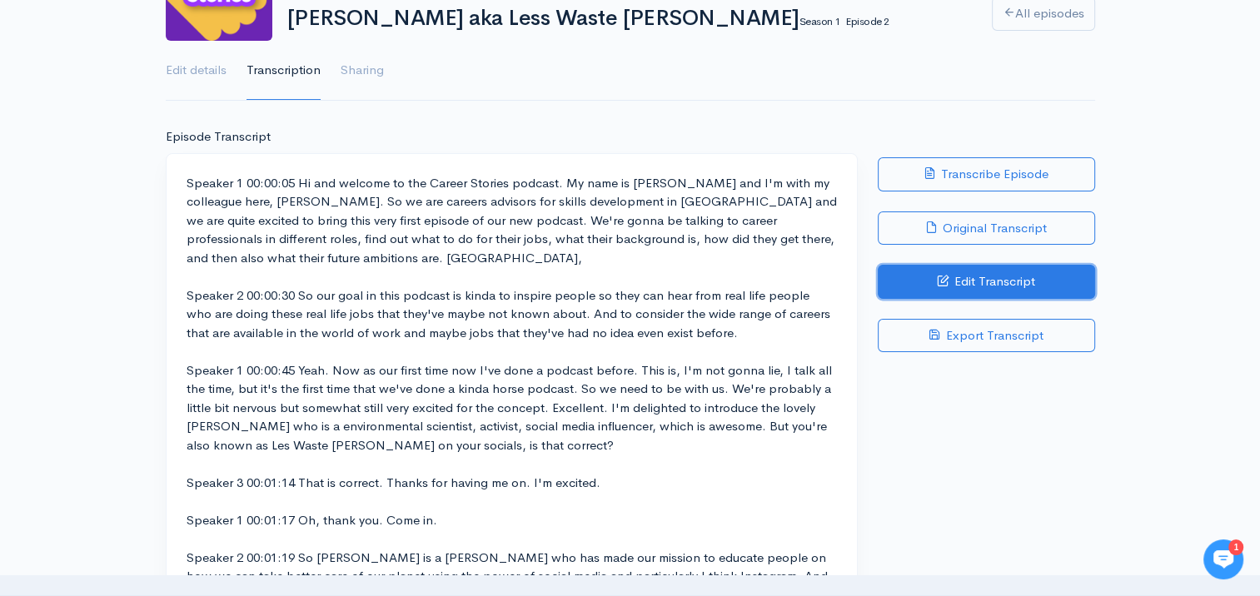
click at [981, 289] on link "Edit Transcript" at bounding box center [986, 282] width 217 height 34
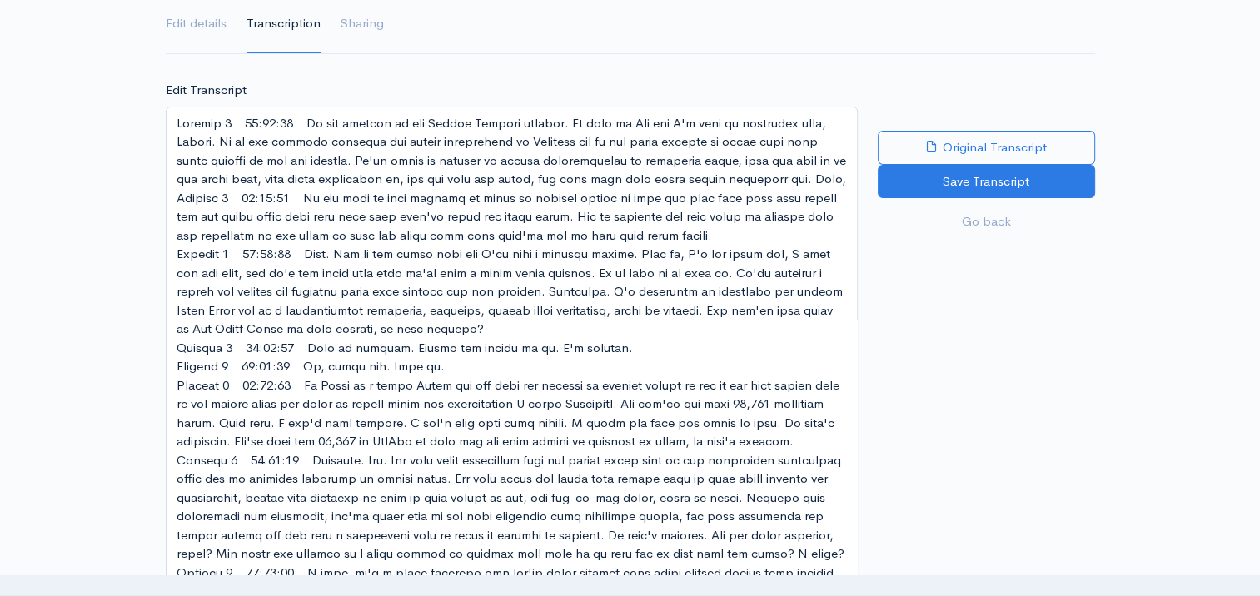
scroll to position [250, 0]
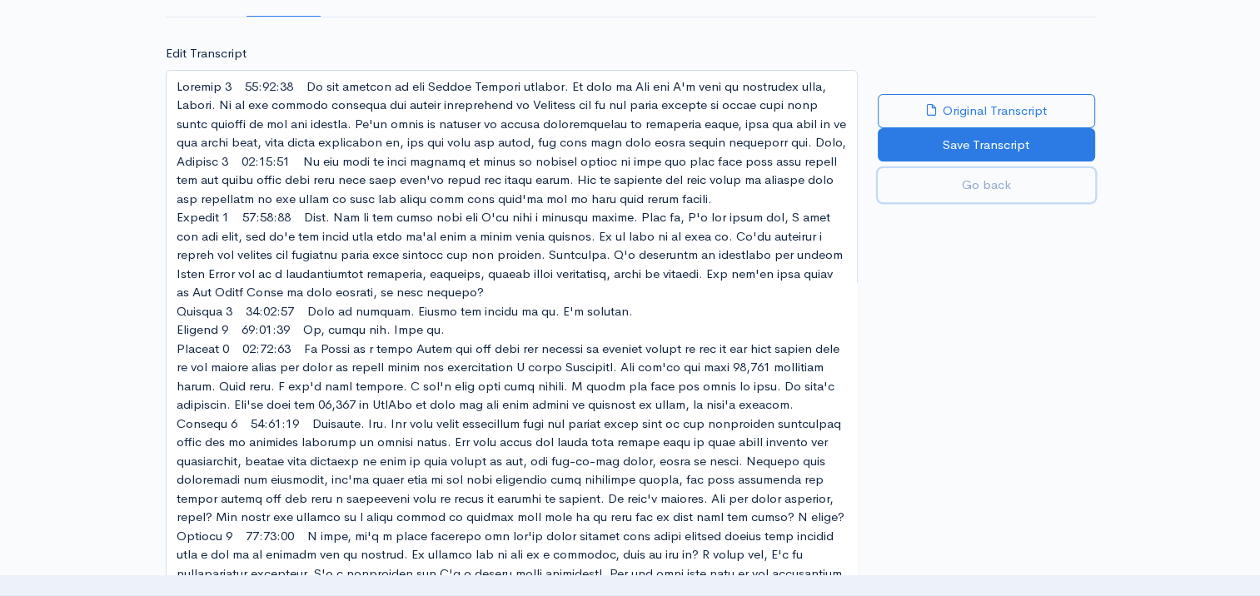
click at [980, 187] on link "Go back" at bounding box center [986, 185] width 217 height 34
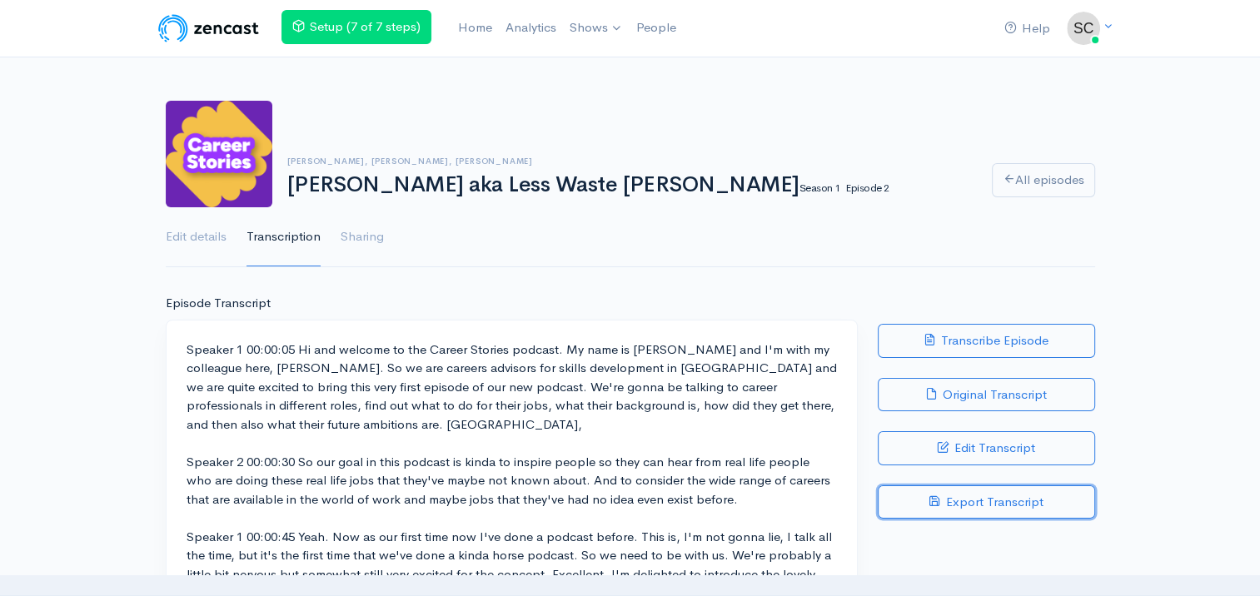
click at [951, 499] on link "Export Transcript" at bounding box center [986, 503] width 217 height 34
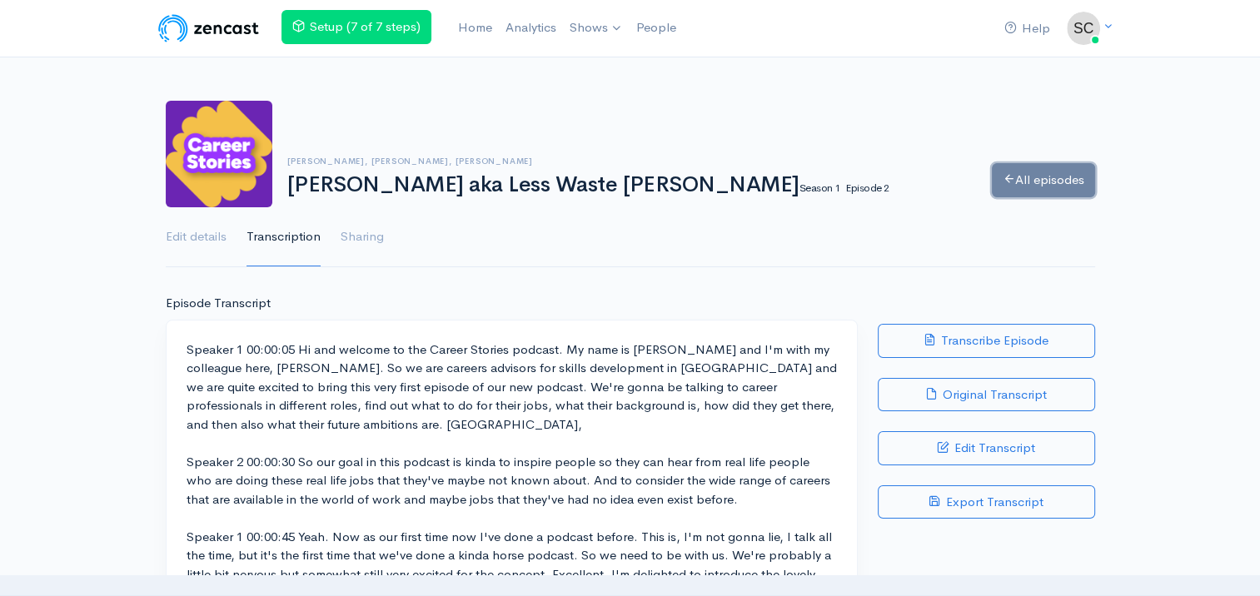
click at [1050, 173] on link "All episodes" at bounding box center [1043, 180] width 103 height 34
